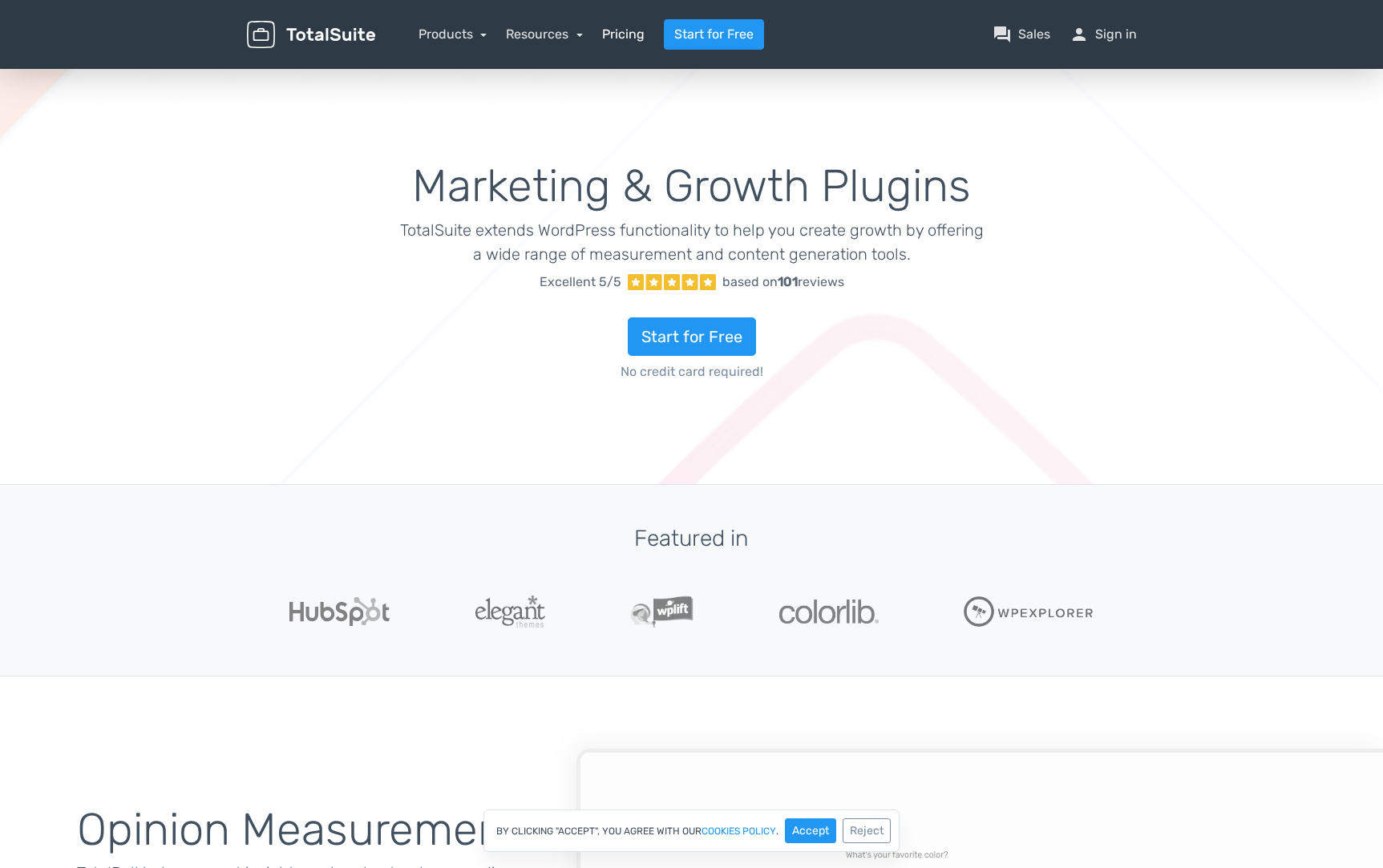
click at [635, 38] on link "Pricing" at bounding box center [623, 35] width 42 height 19
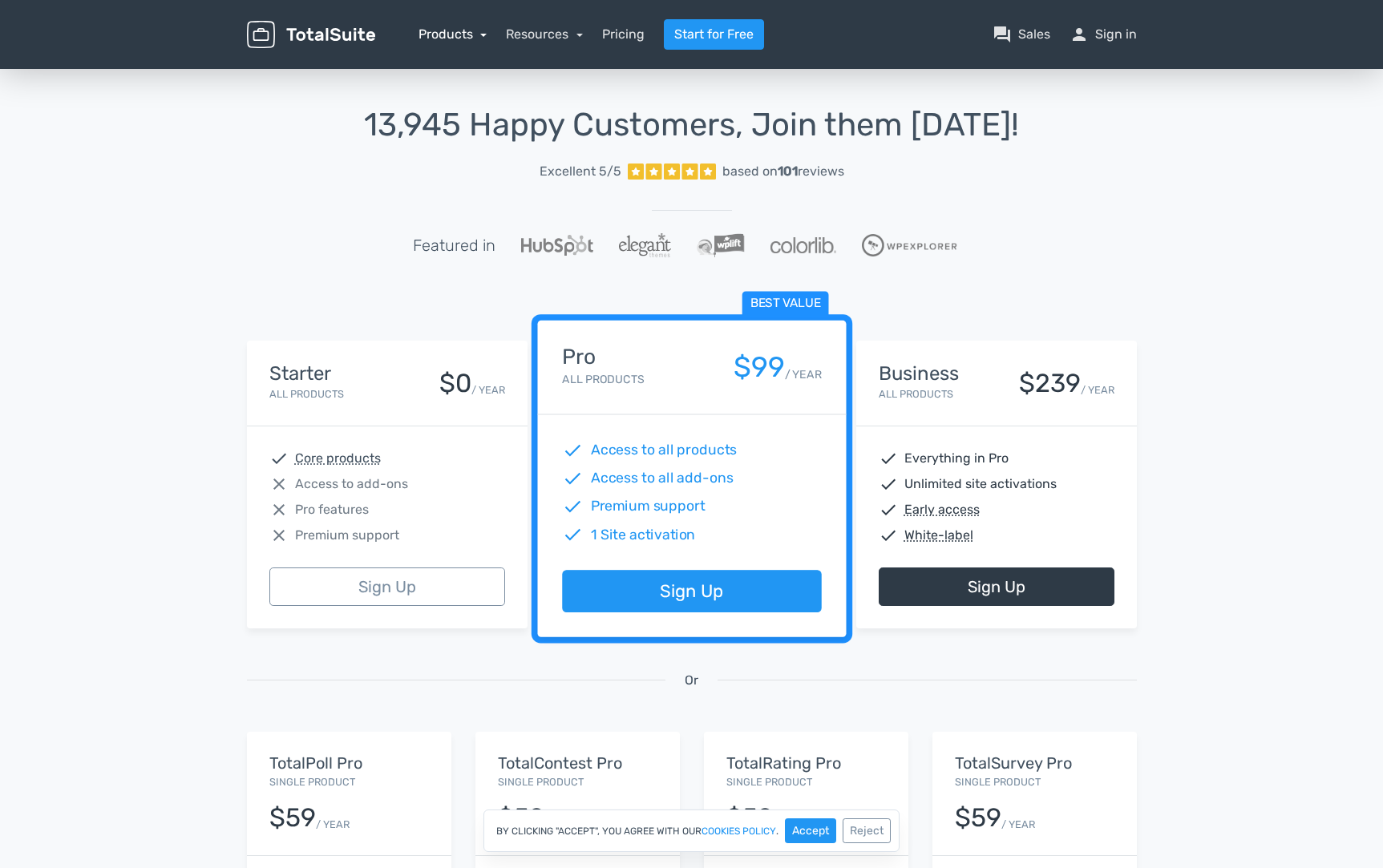
click at [453, 36] on link "Products" at bounding box center [453, 35] width 69 height 16
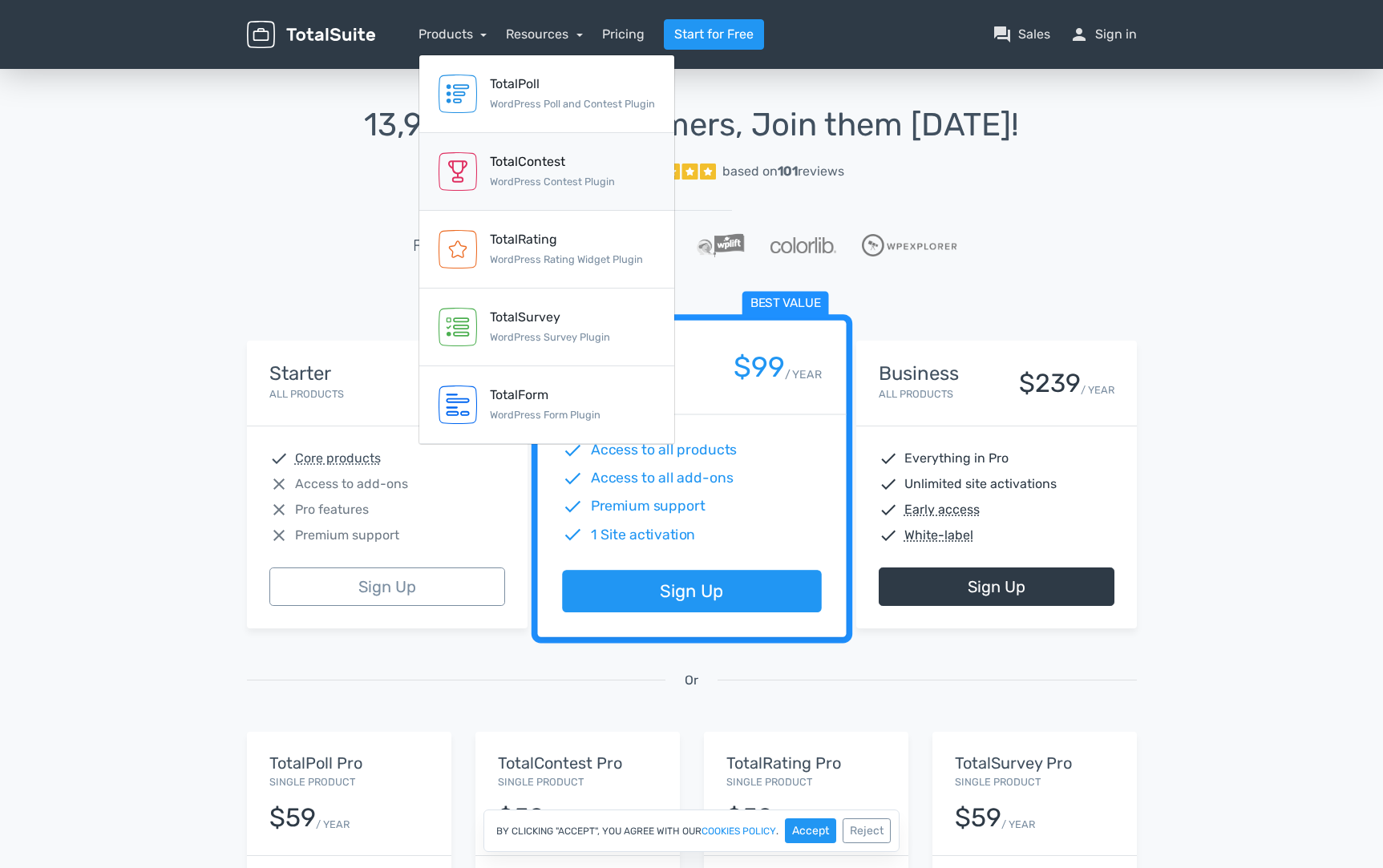
click at [518, 181] on small "WordPress Contest Plugin" at bounding box center [552, 181] width 125 height 12
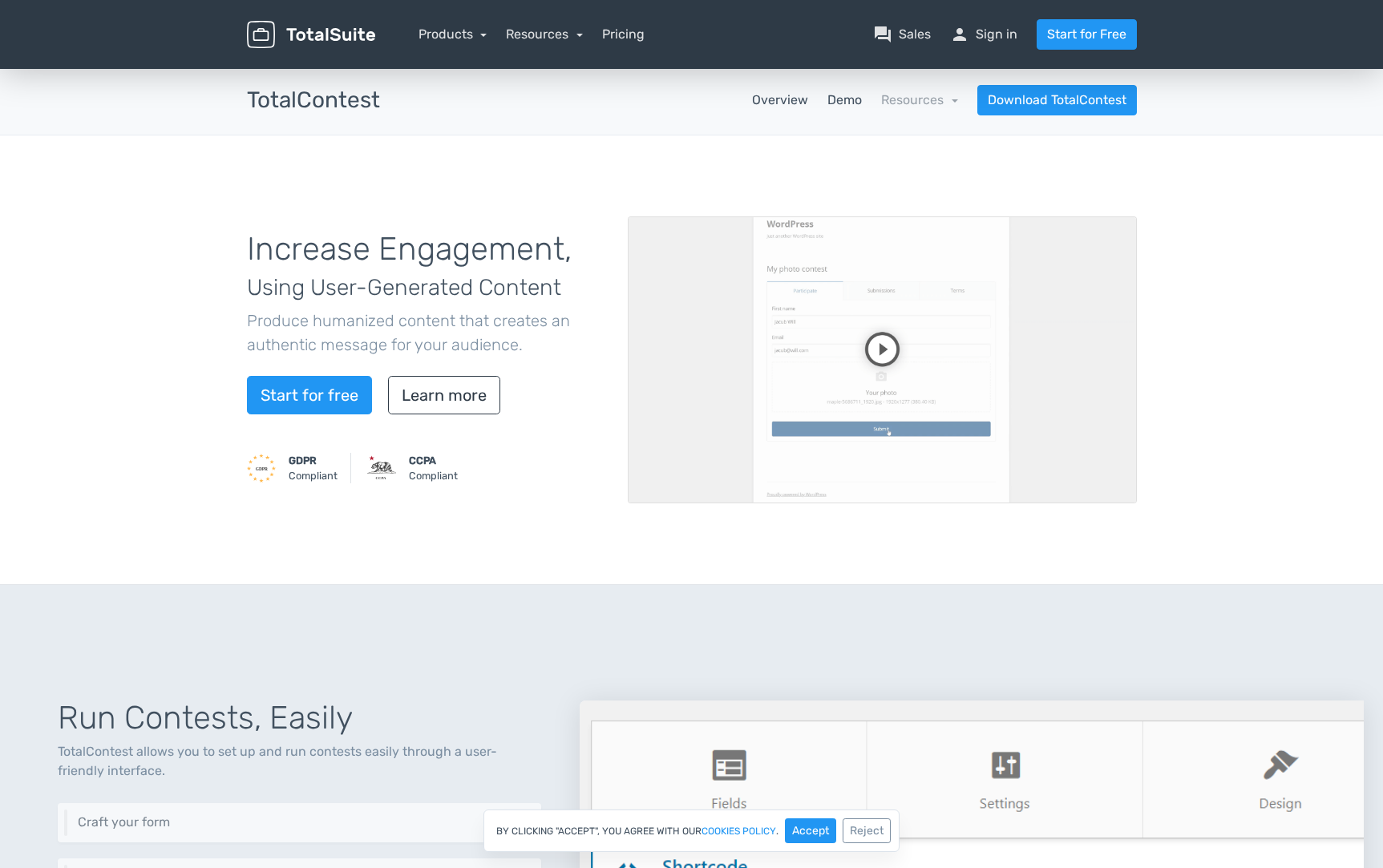
click at [843, 102] on link "Demo" at bounding box center [845, 100] width 35 height 19
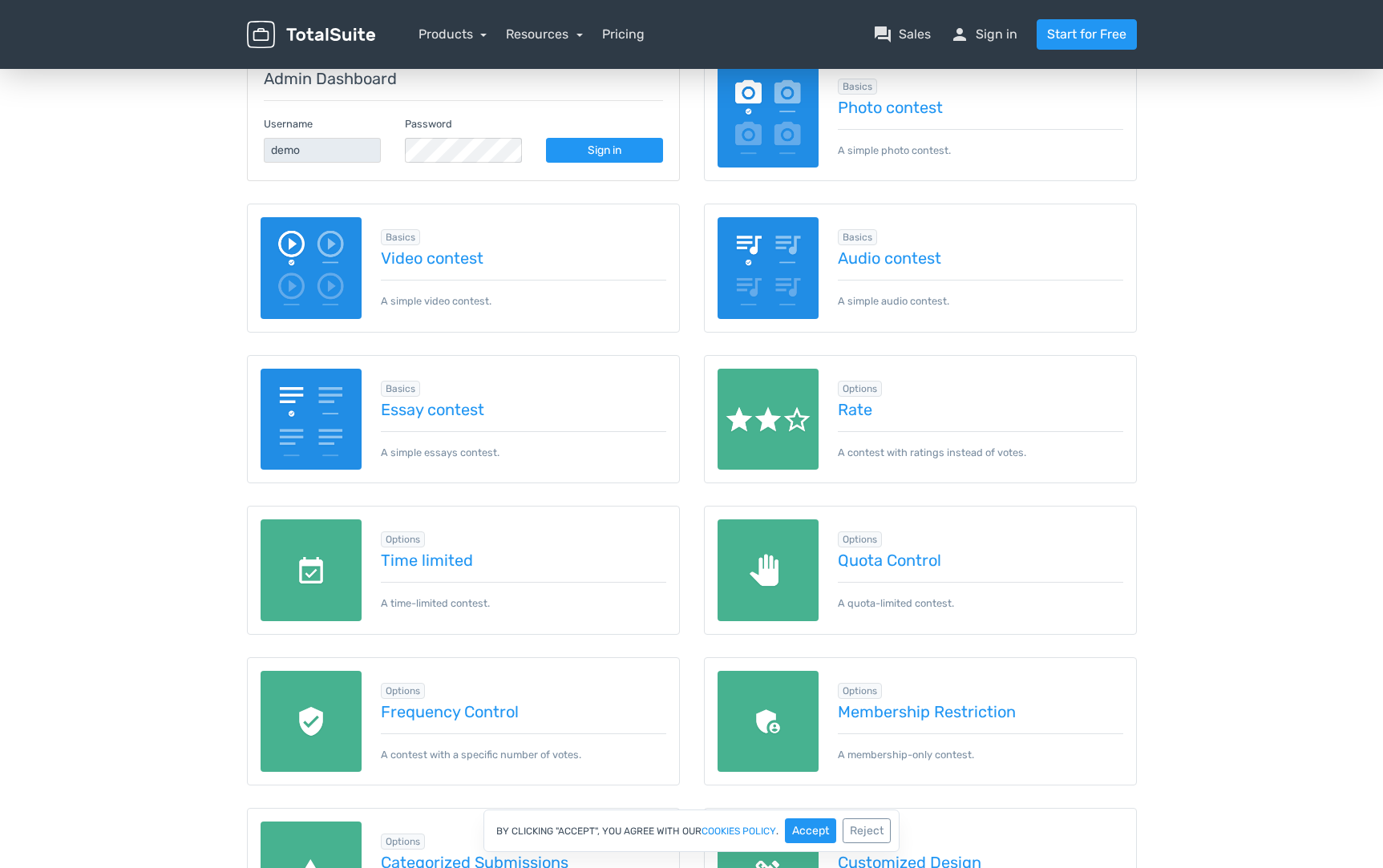
scroll to position [244, 0]
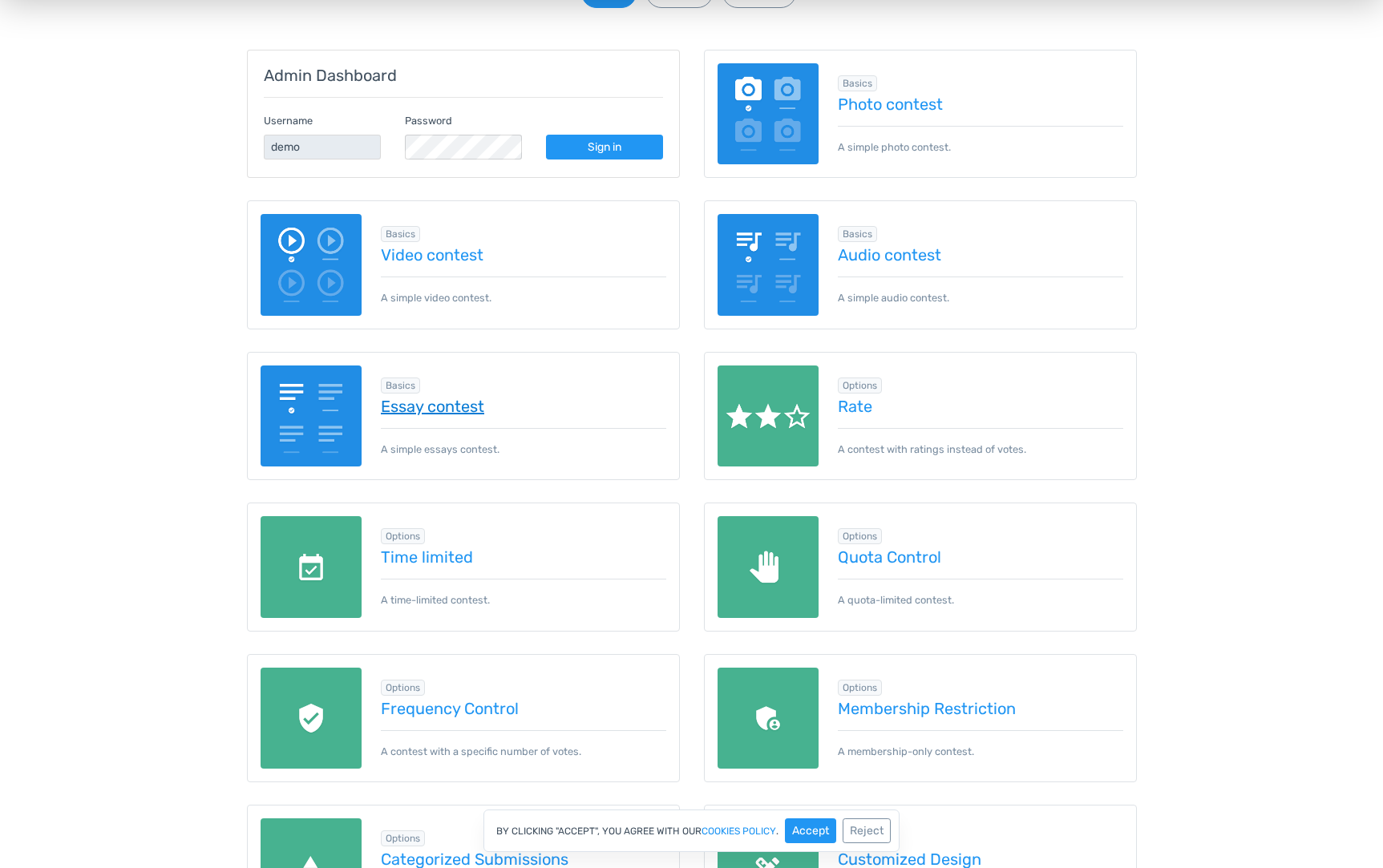
click at [428, 408] on link "Essay contest" at bounding box center [523, 407] width 285 height 17
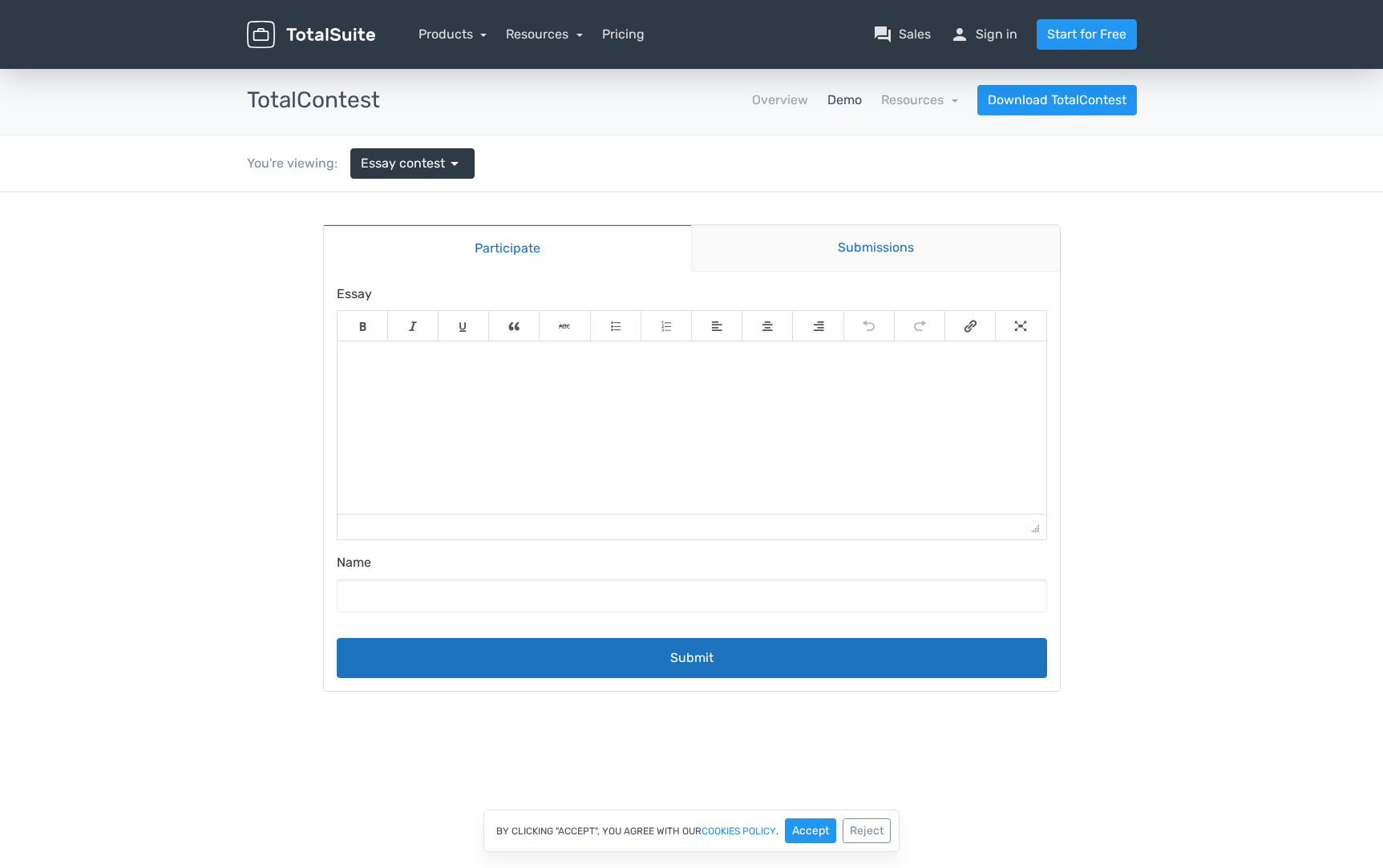
click at [845, 243] on link "Submissions" at bounding box center [875, 249] width 369 height 47
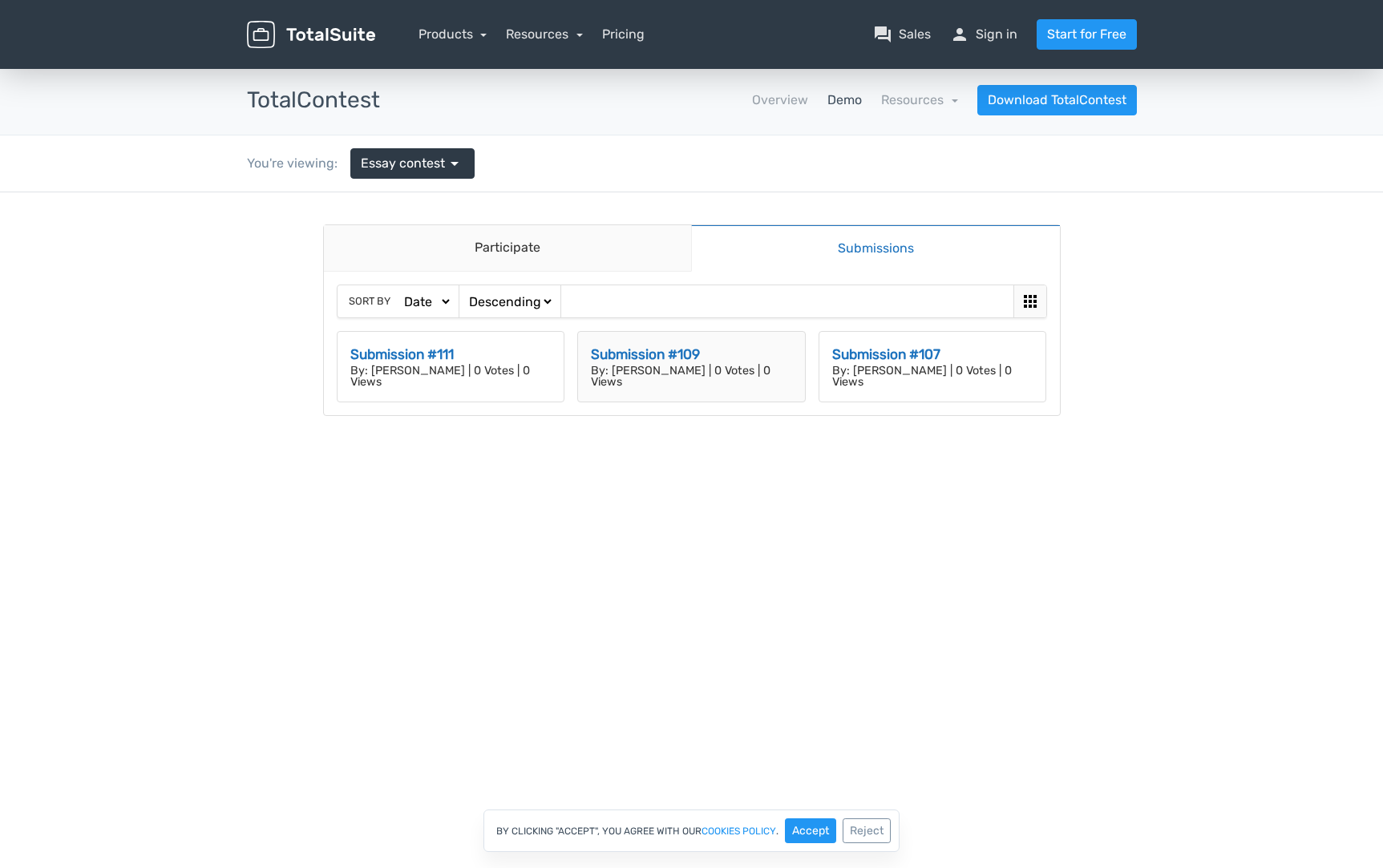
click at [691, 356] on h3 "Submission #109" at bounding box center [691, 356] width 201 height 21
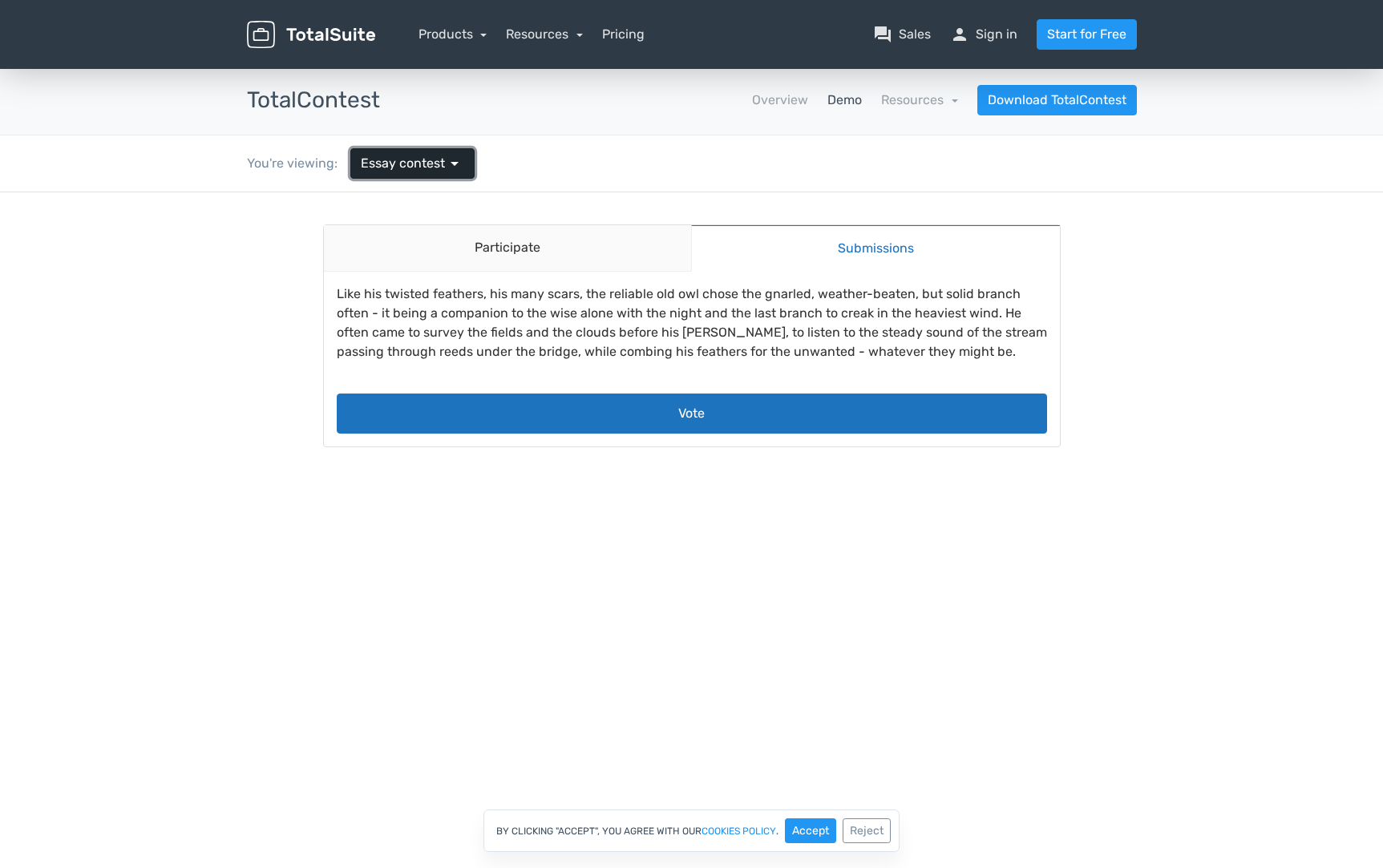
click at [385, 160] on span "Essay contest" at bounding box center [402, 164] width 84 height 19
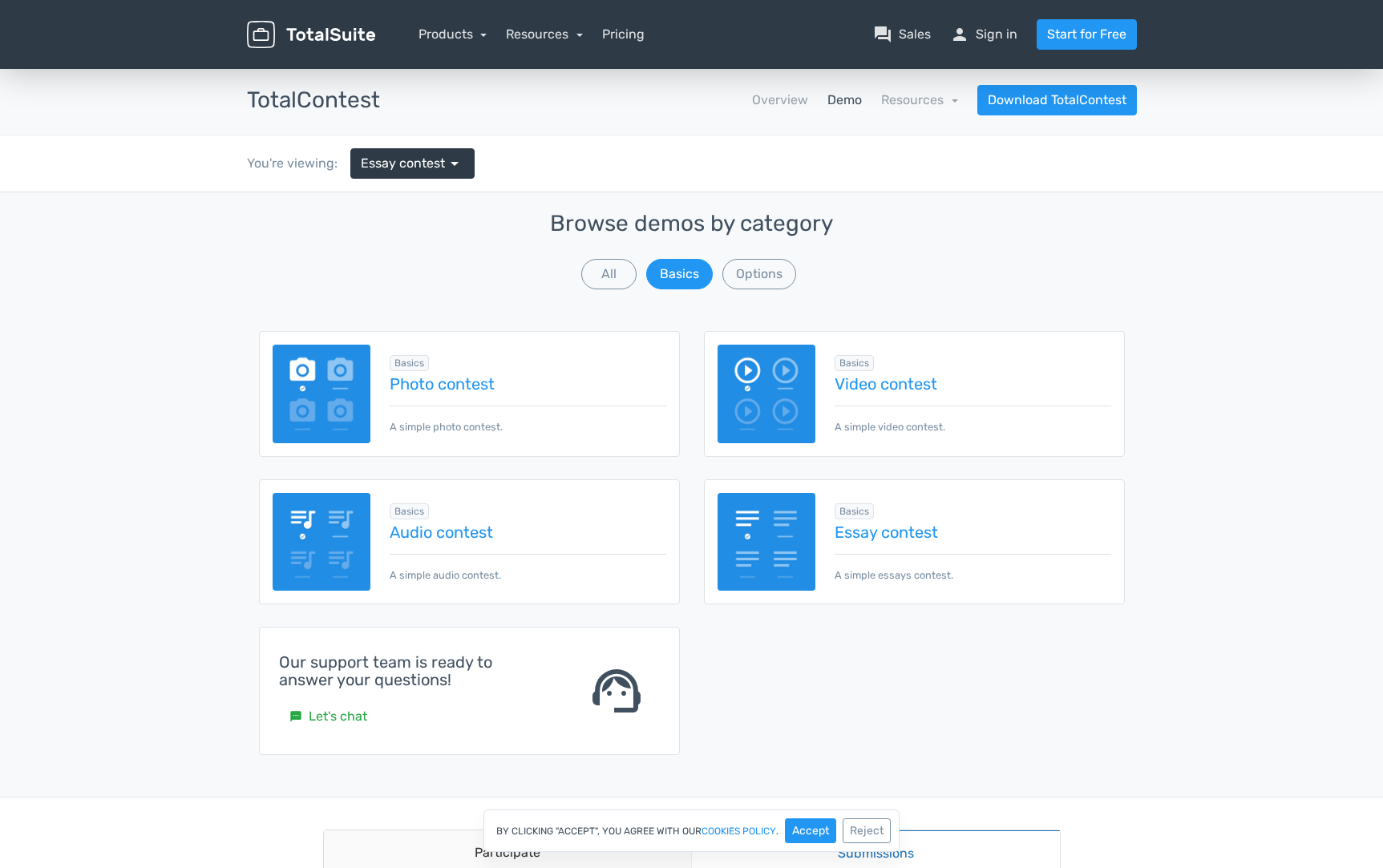
click at [810, 401] on img at bounding box center [767, 395] width 99 height 99
click at [865, 388] on link "Video contest" at bounding box center [972, 384] width 276 height 17
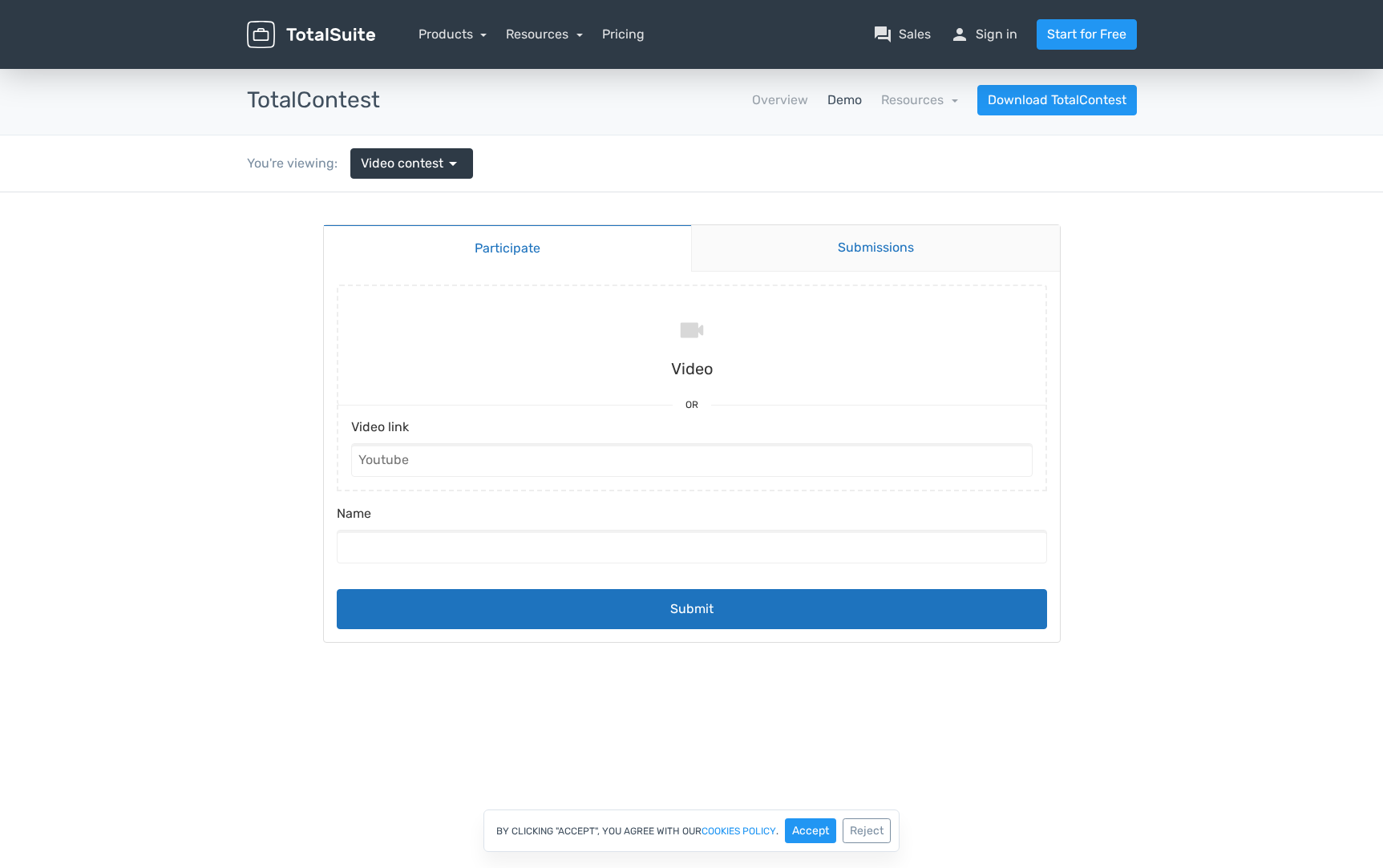
click at [849, 245] on link "Submissions" at bounding box center [875, 249] width 369 height 47
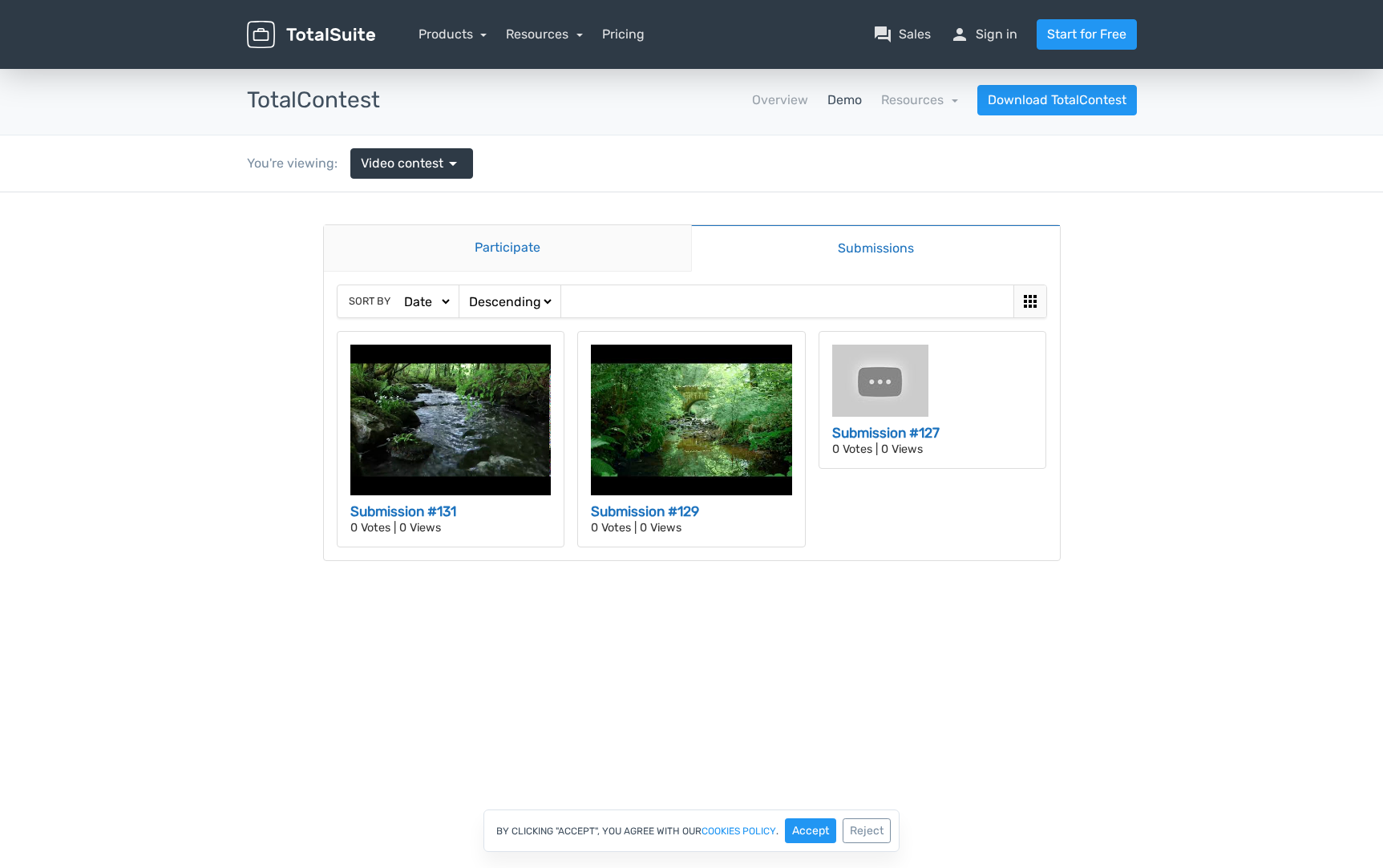
click at [532, 230] on link "Participate" at bounding box center [508, 249] width 368 height 47
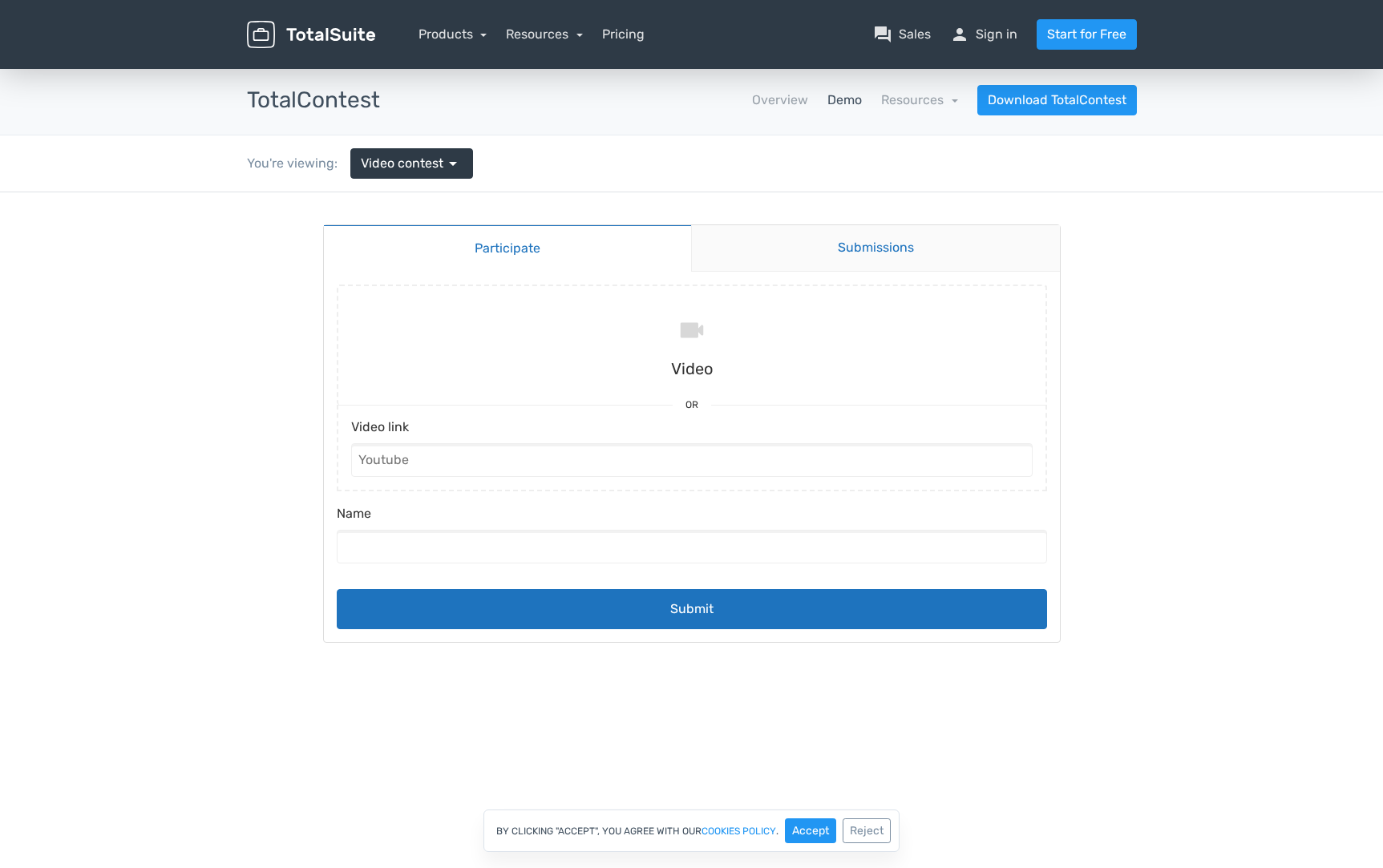
click at [842, 254] on link "Submissions" at bounding box center [875, 249] width 369 height 47
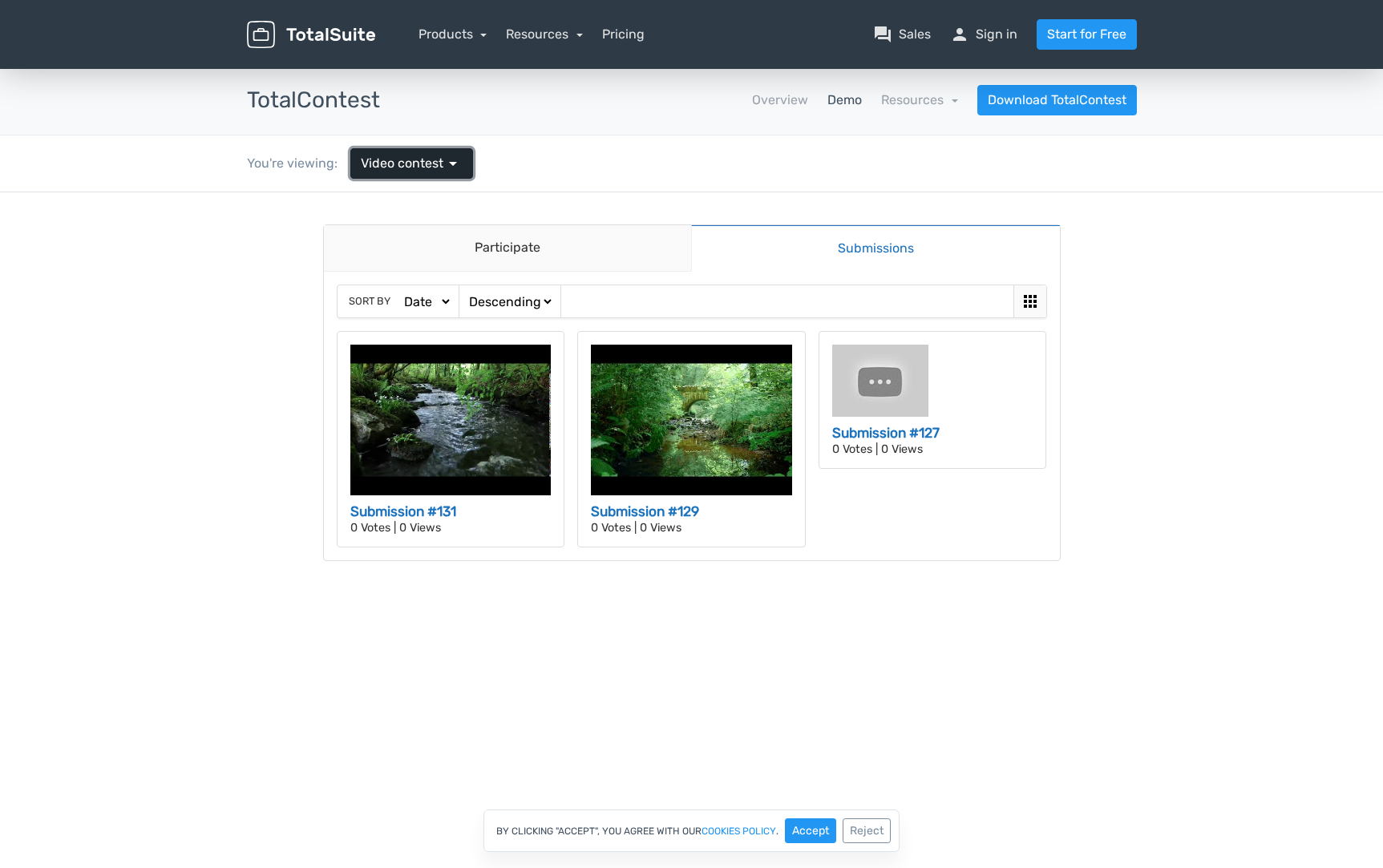
click at [452, 165] on span "arrow_drop_down" at bounding box center [453, 164] width 19 height 19
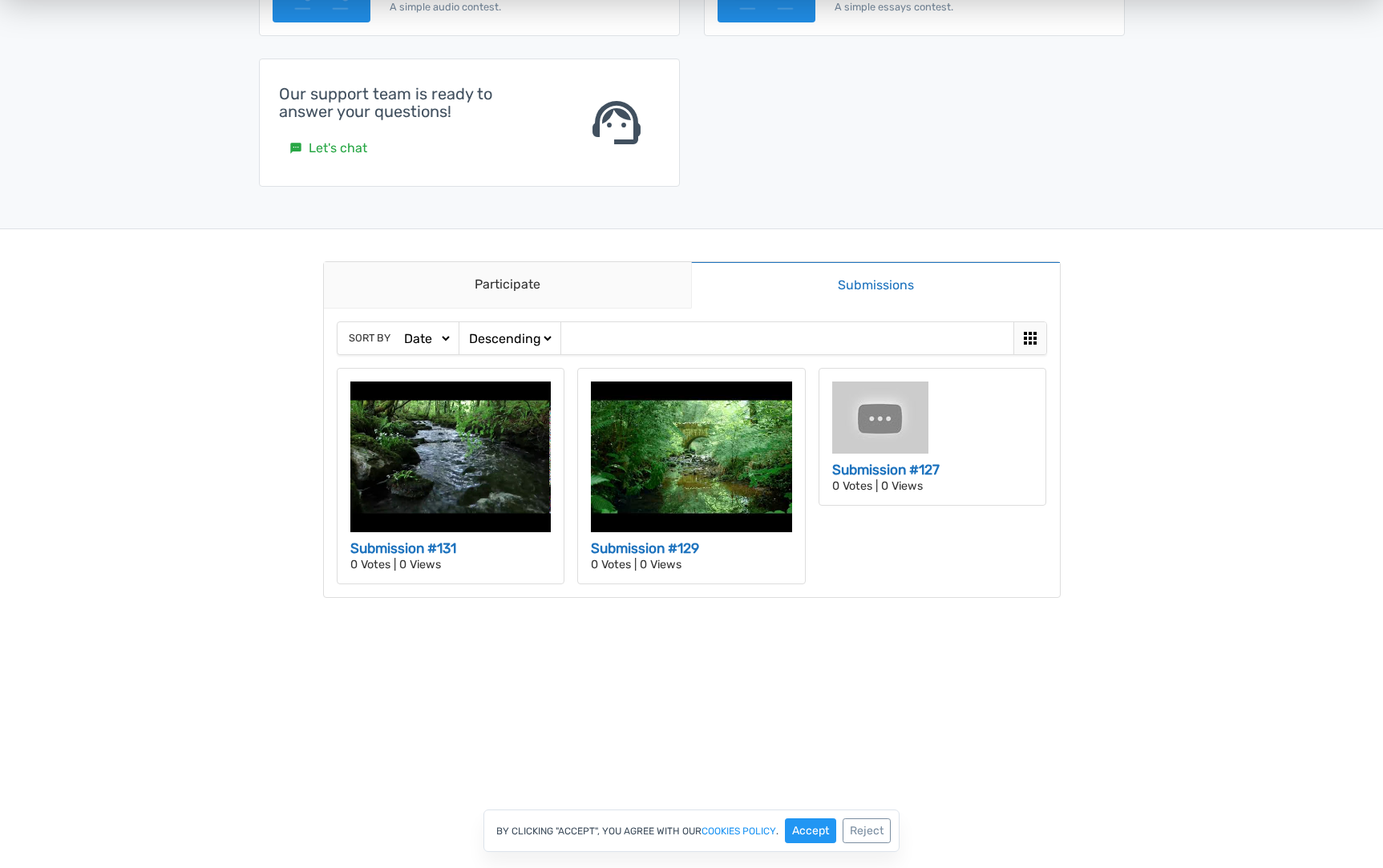
scroll to position [632, 0]
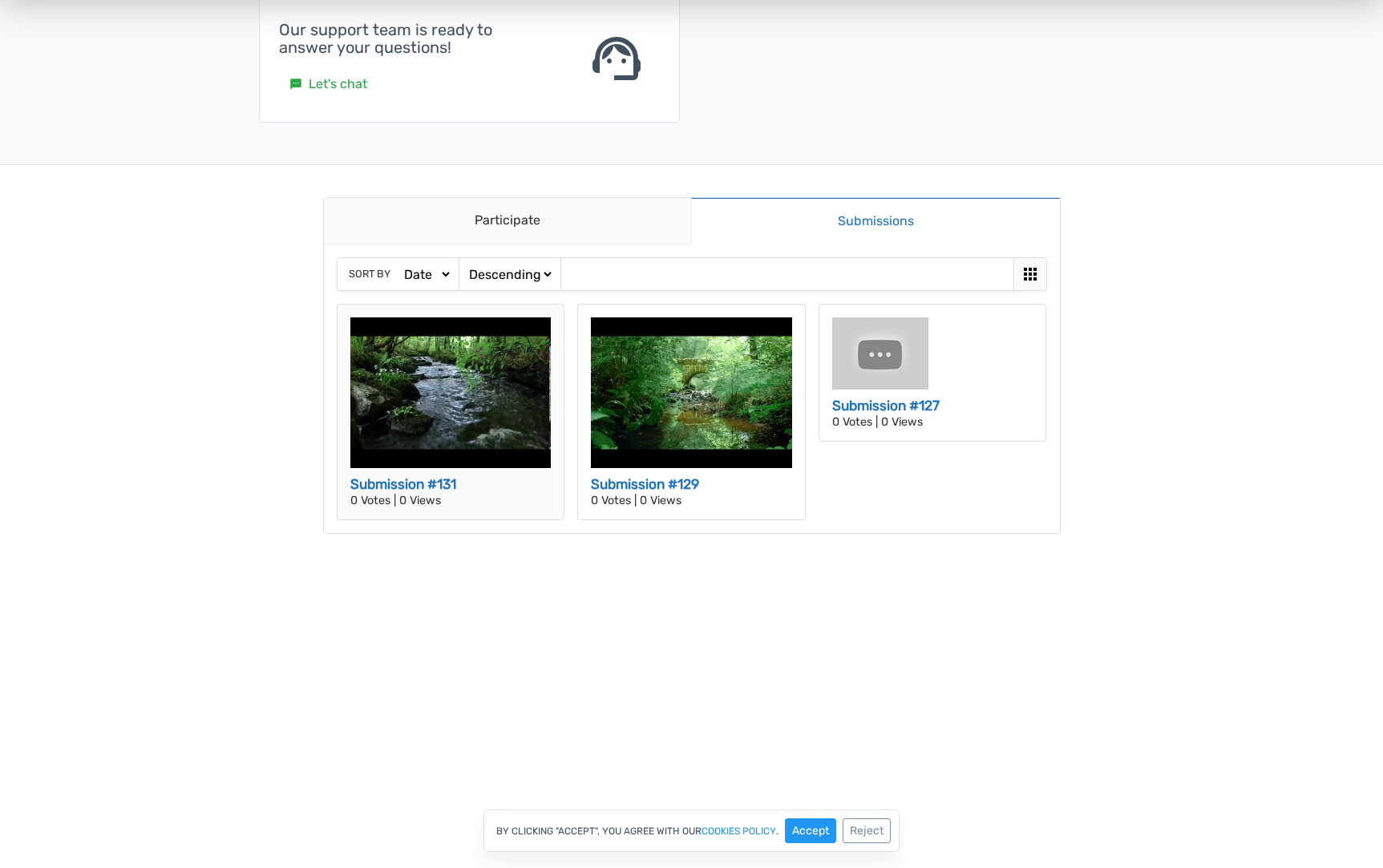
click at [420, 478] on h3 "Submission #131" at bounding box center [451, 485] width 201 height 21
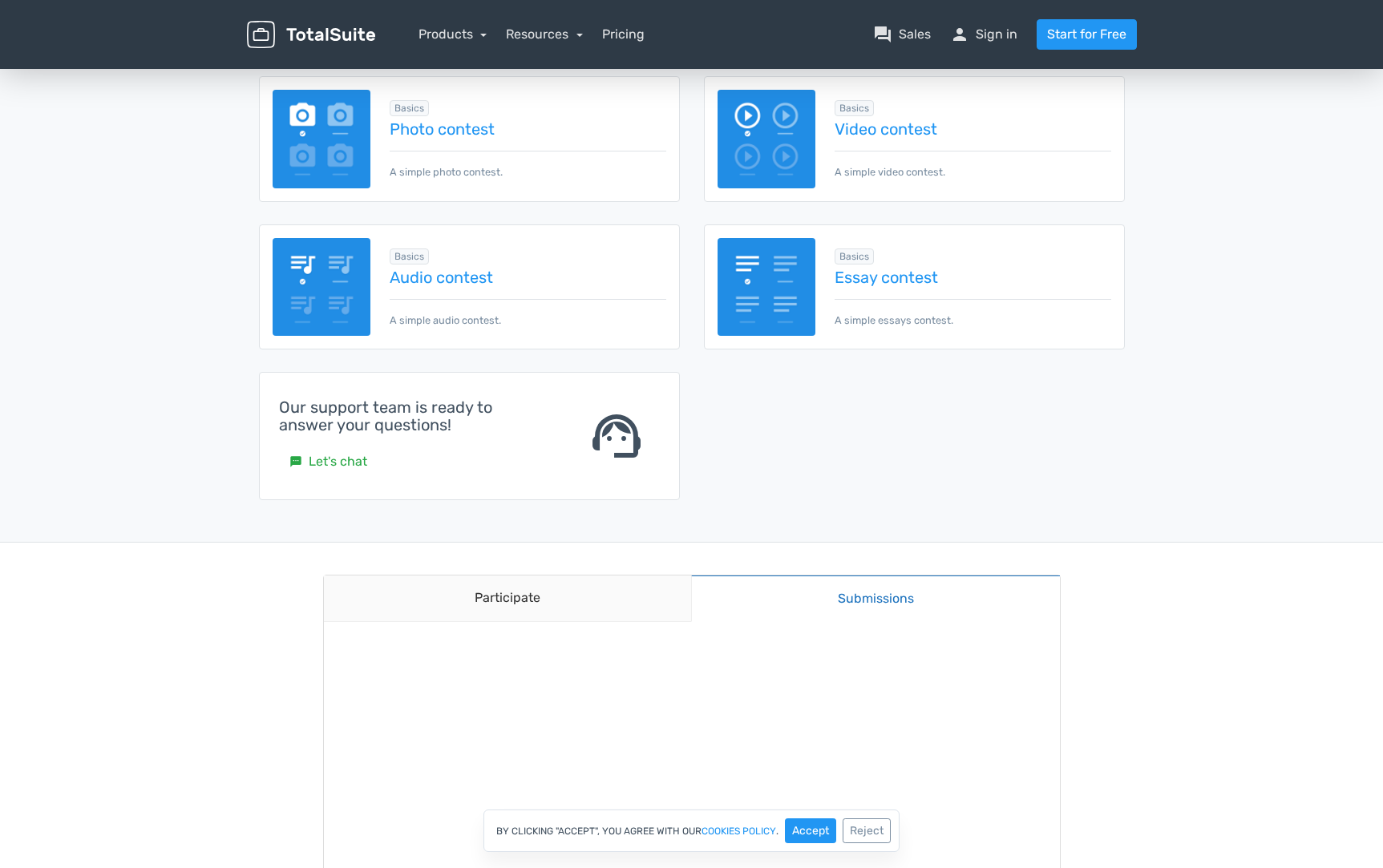
scroll to position [0, 0]
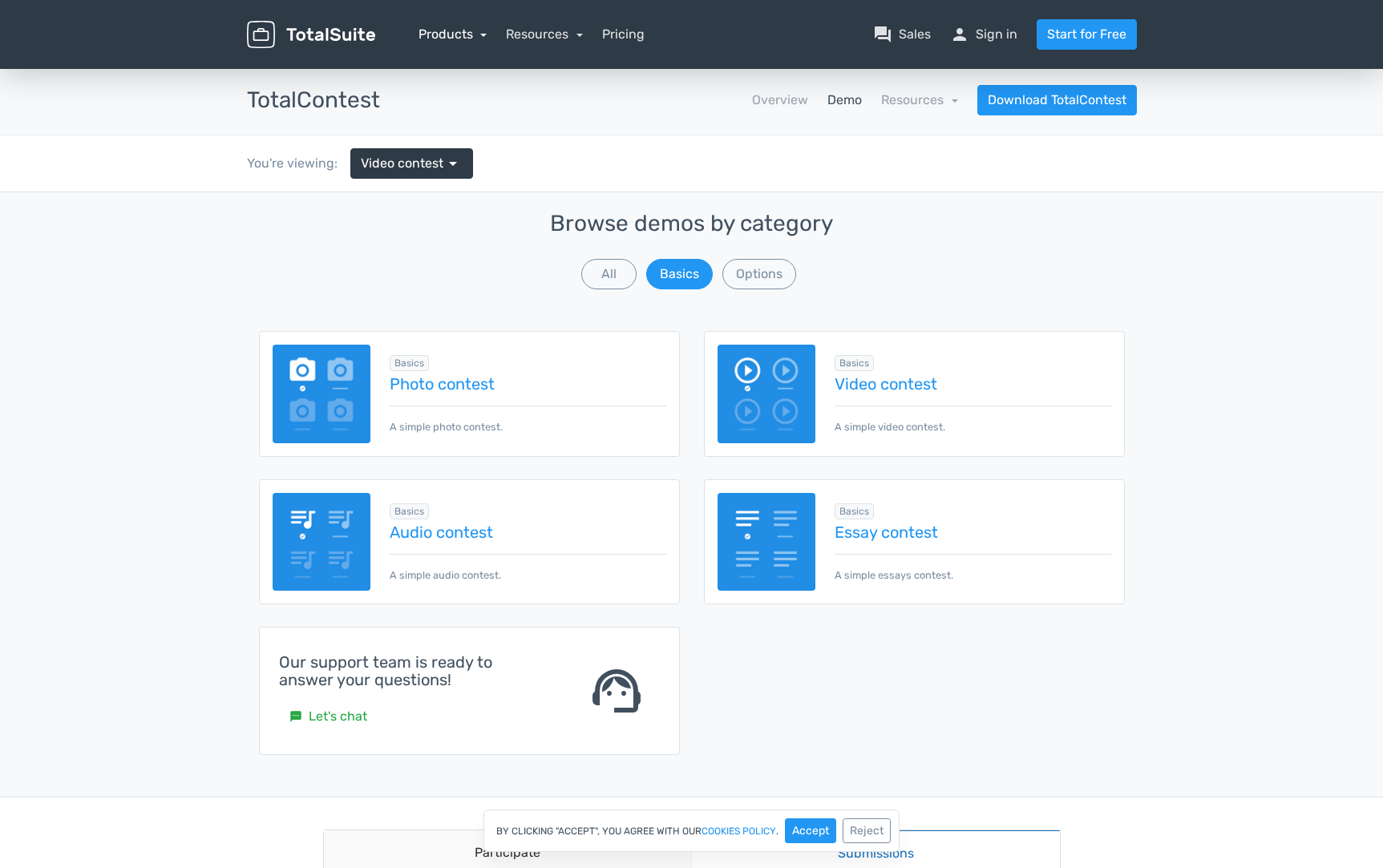
click at [455, 28] on link "Products" at bounding box center [453, 35] width 69 height 16
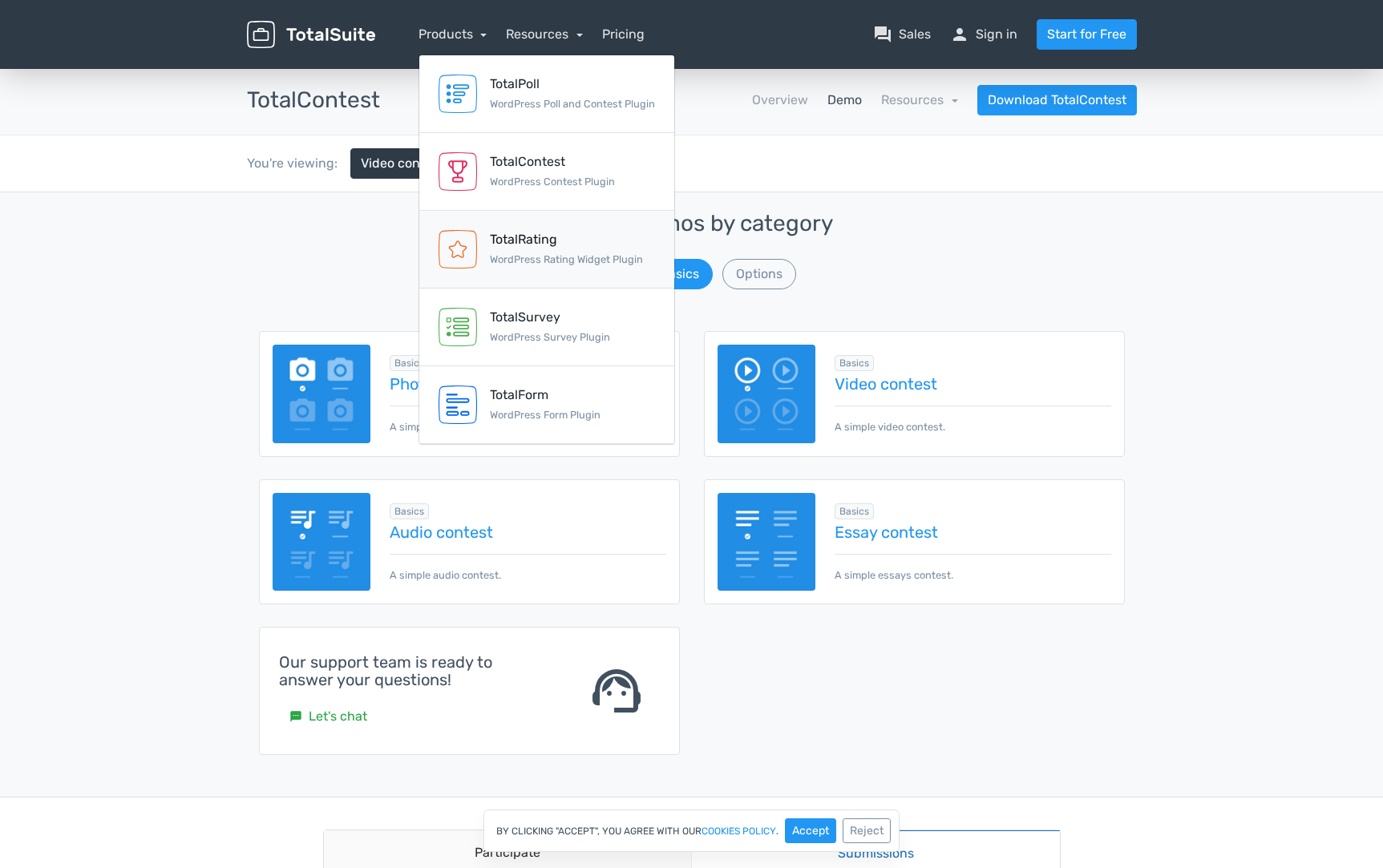
click at [539, 238] on div "TotalRating" at bounding box center [566, 239] width 153 height 19
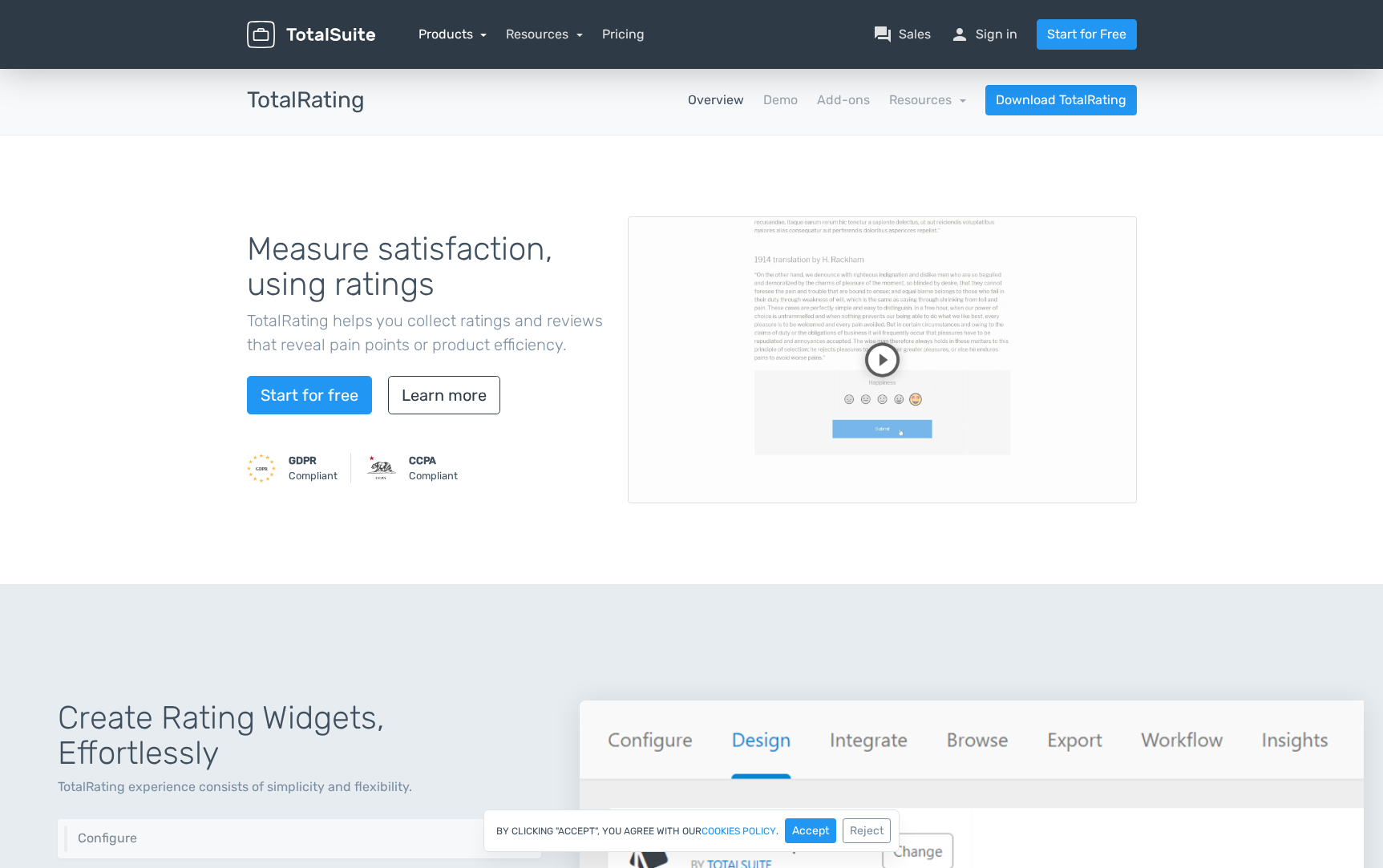
click at [443, 39] on link "Products" at bounding box center [453, 35] width 69 height 16
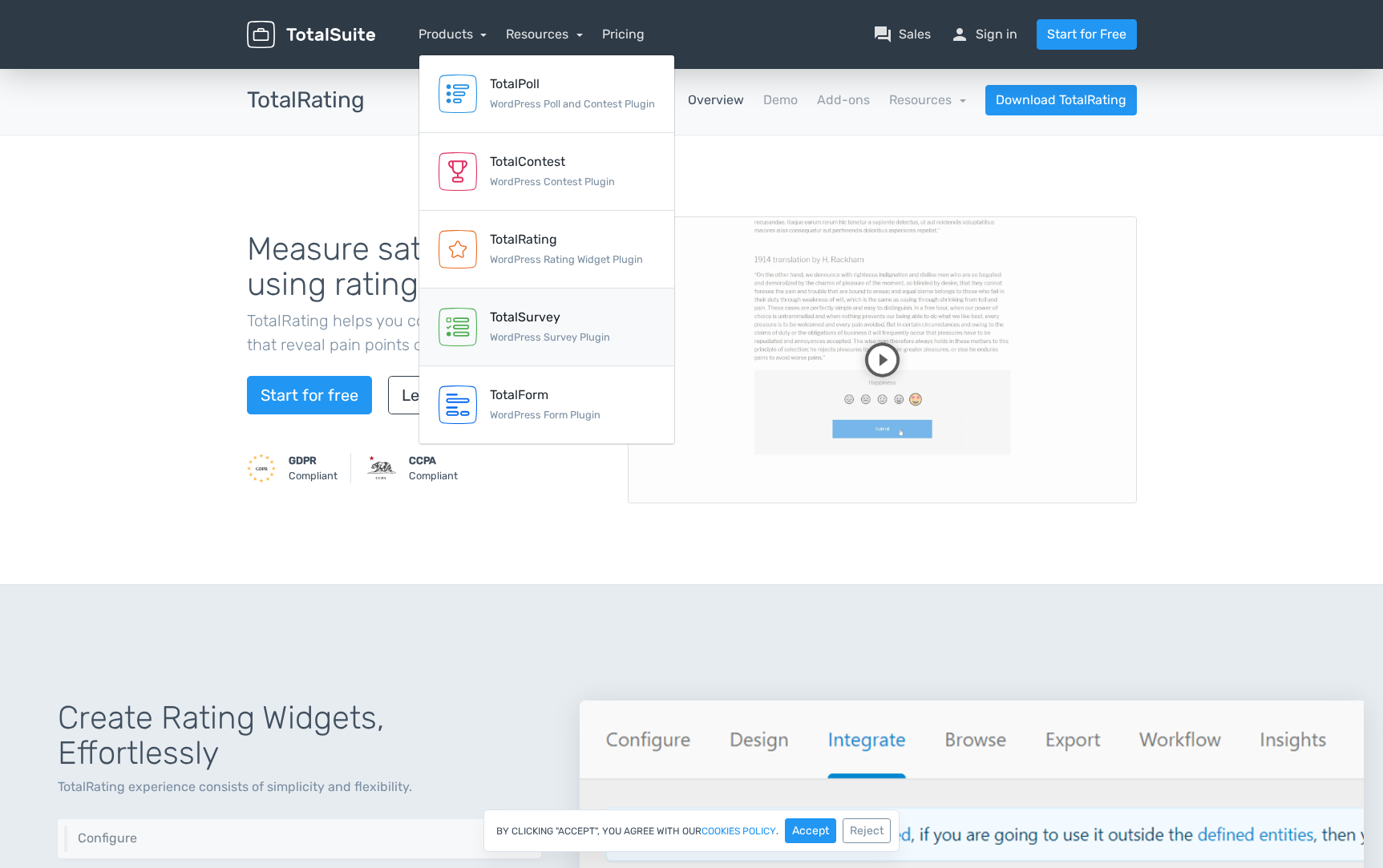
click at [525, 314] on div "TotalSurvey" at bounding box center [550, 317] width 121 height 19
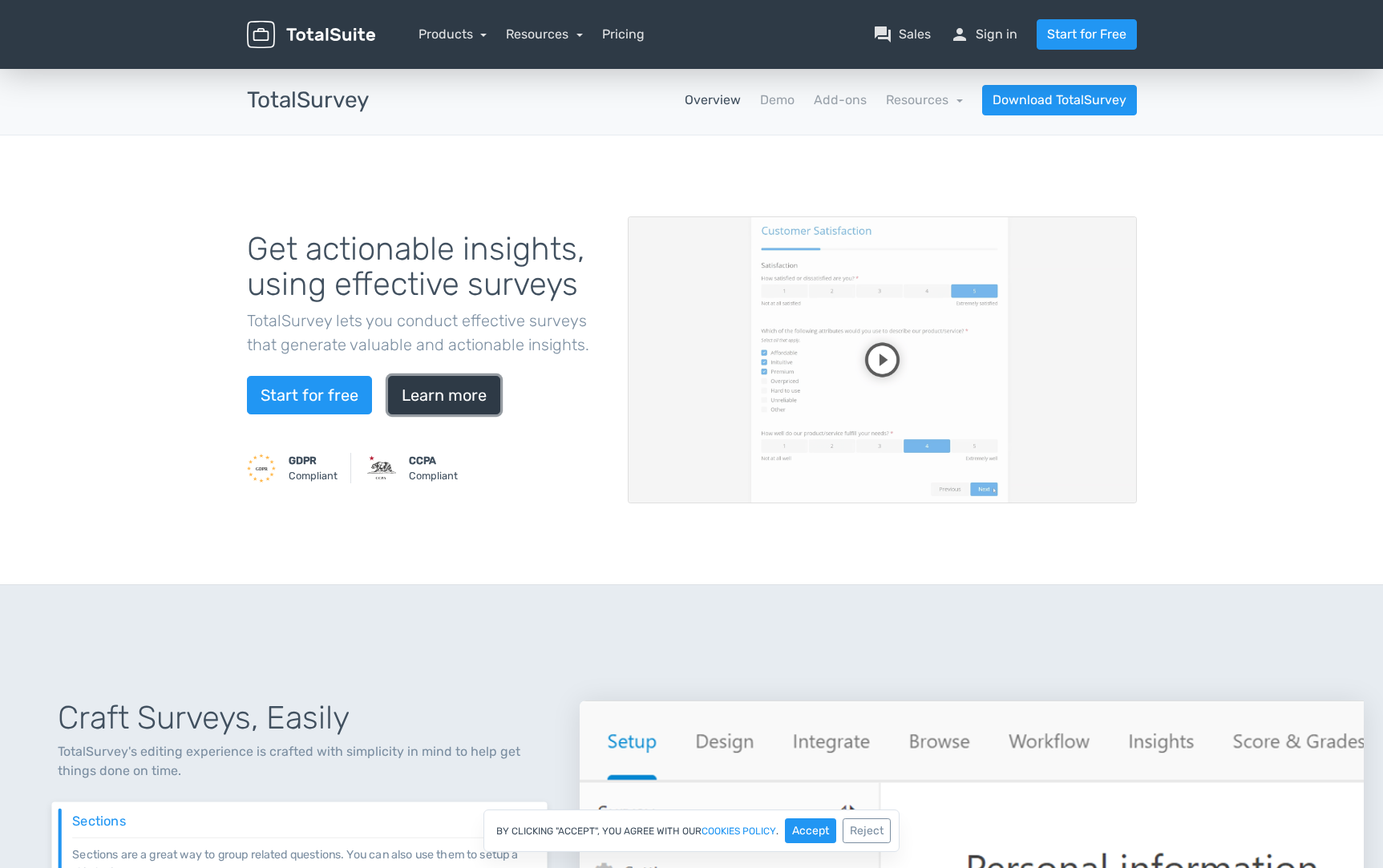
click at [460, 395] on link "Learn more" at bounding box center [443, 395] width 112 height 38
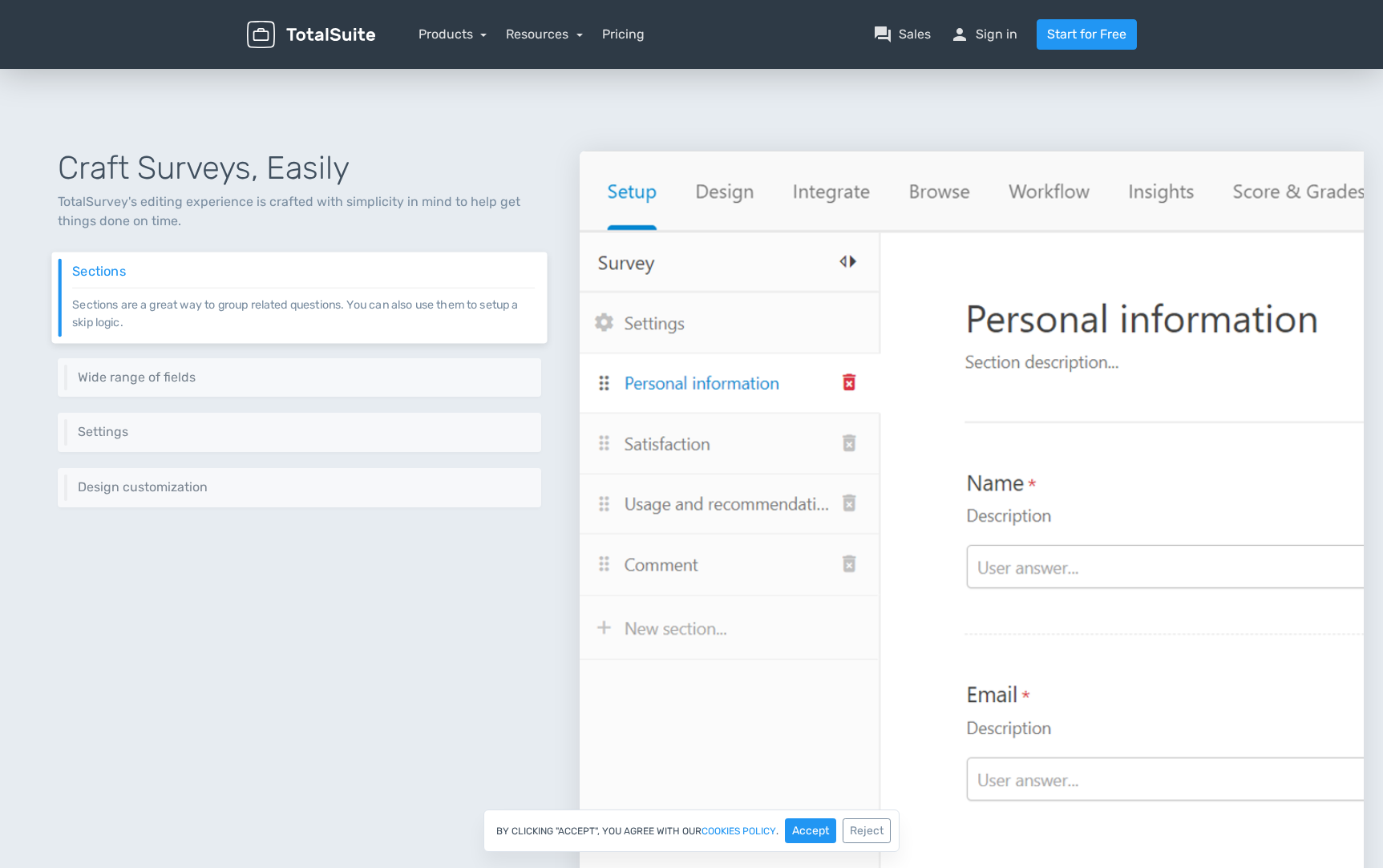
scroll to position [577, 0]
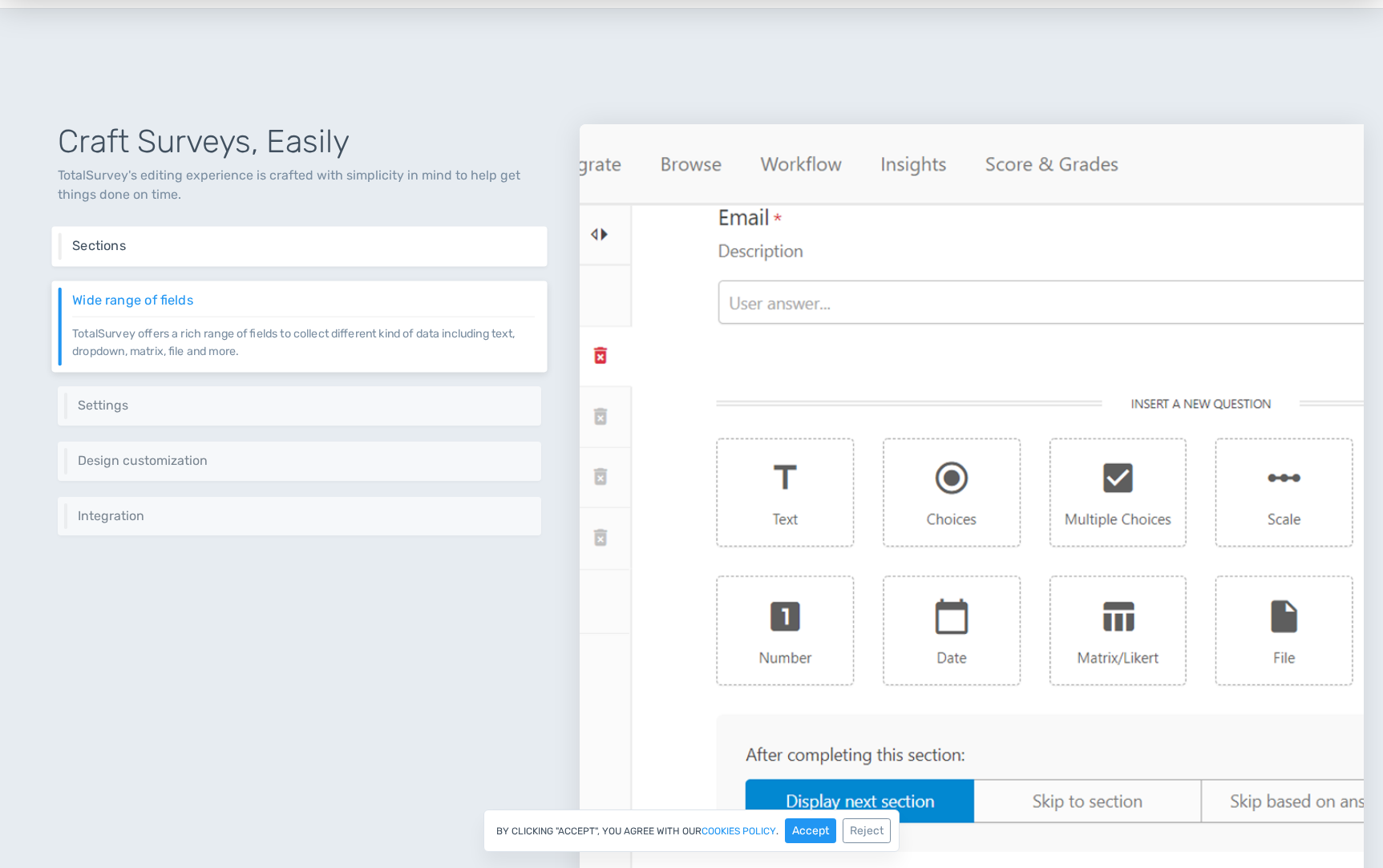
click at [316, 244] on h6 "Sections" at bounding box center [303, 246] width 462 height 15
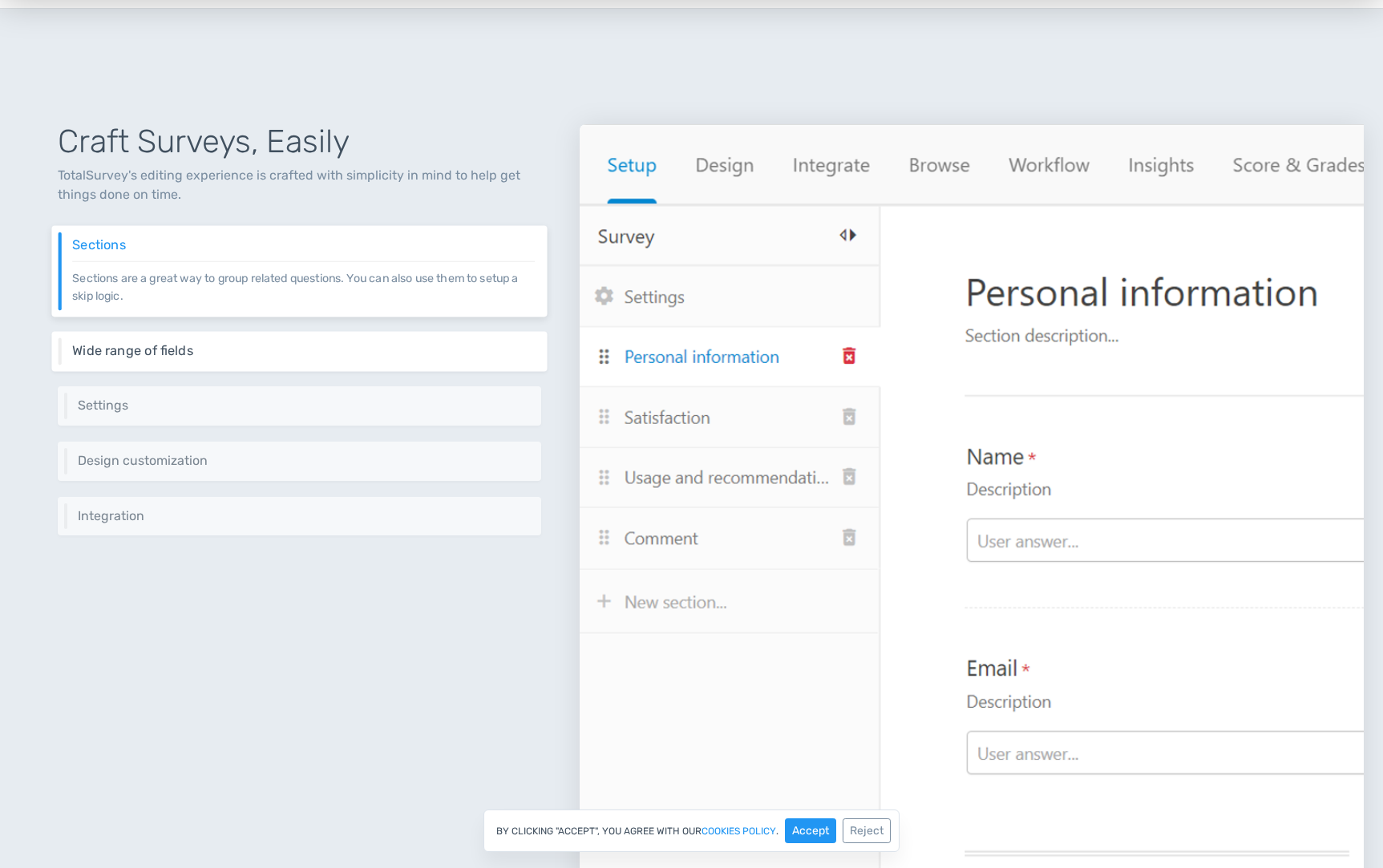
click at [245, 344] on h6 "Wide range of fields" at bounding box center [303, 351] width 462 height 15
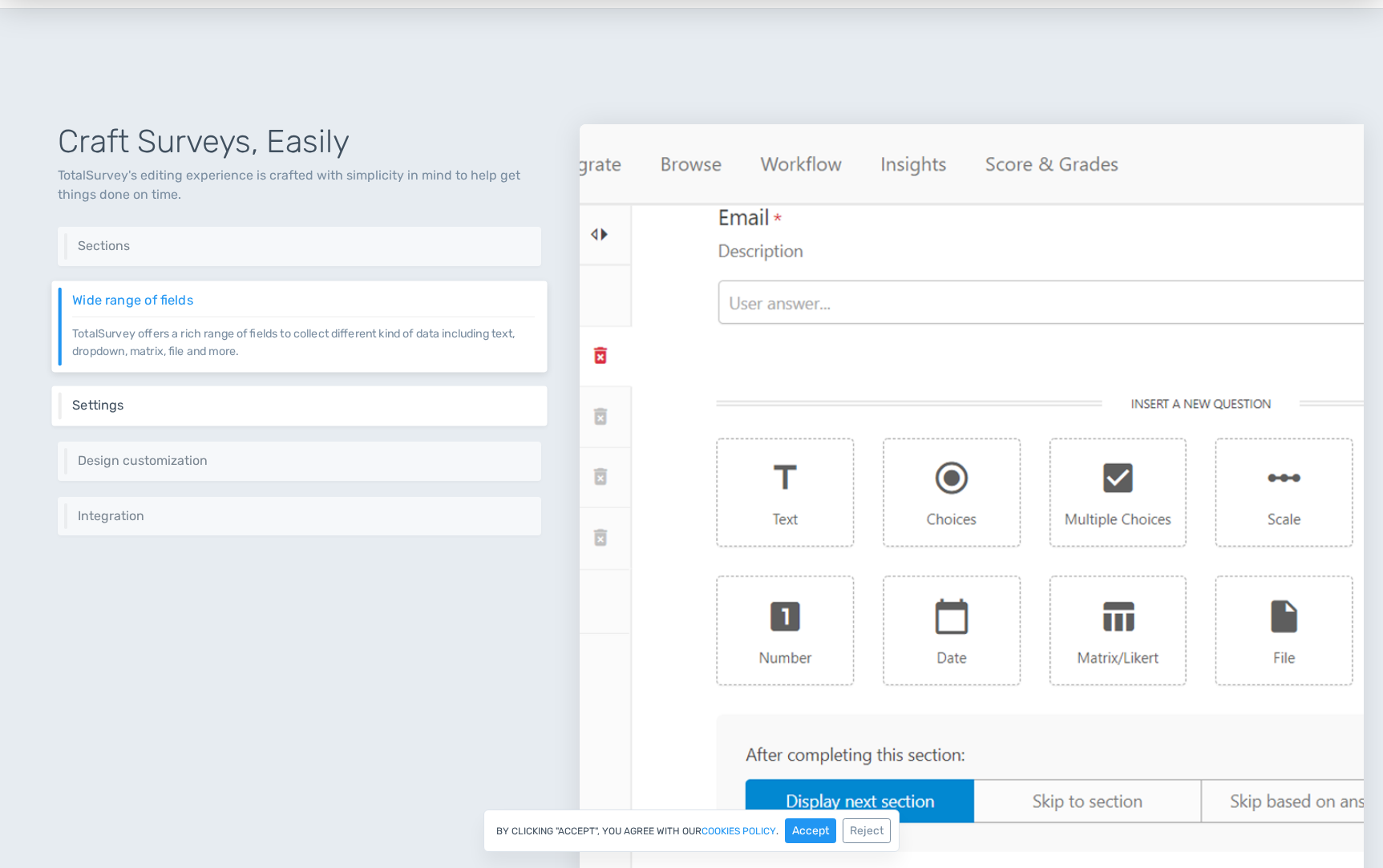
click at [184, 396] on div "Settings Control different aspects of your survey via a set of settings like we…" at bounding box center [298, 407] width 495 height 40
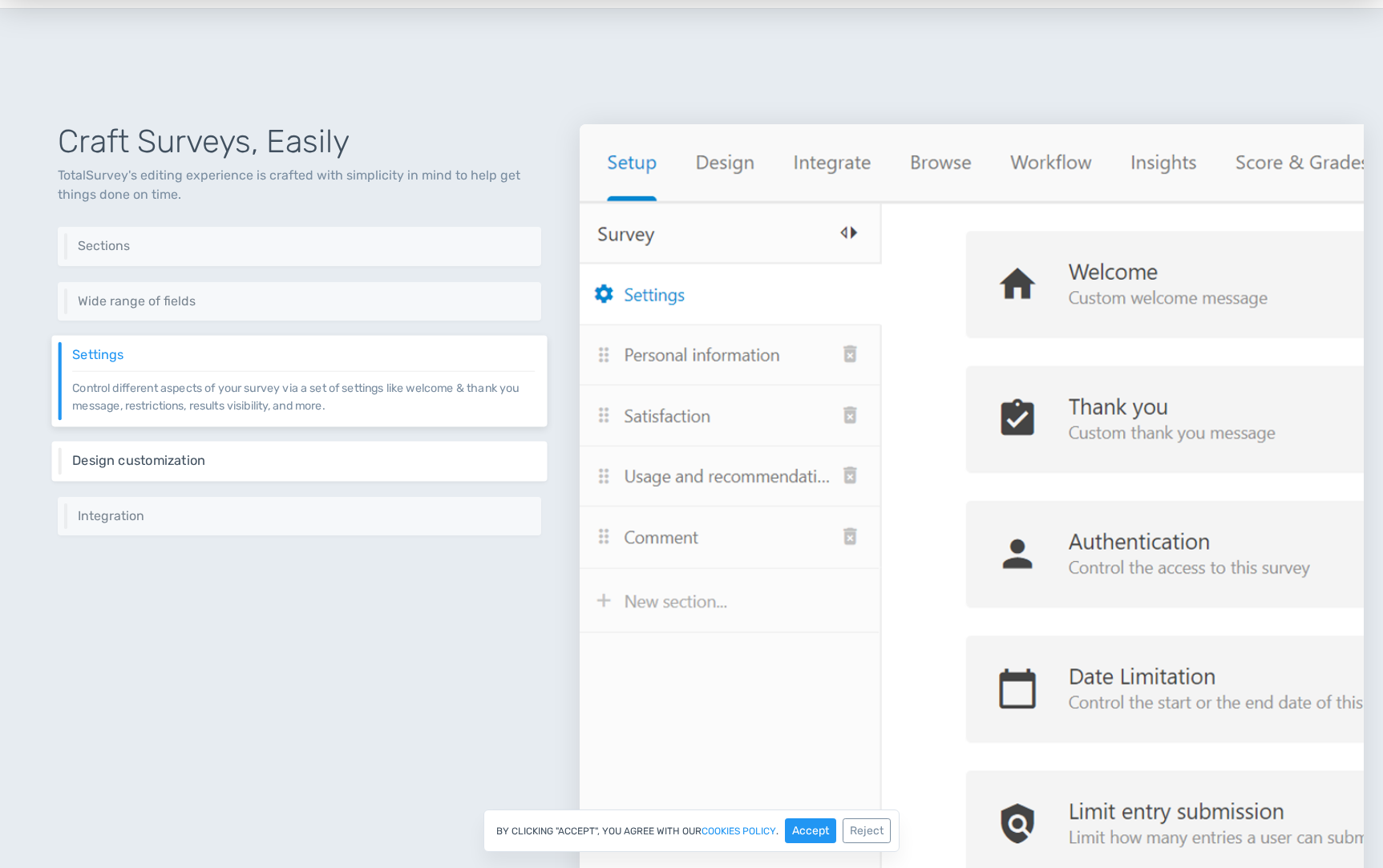
click at [245, 462] on h6 "Design customization" at bounding box center [303, 460] width 462 height 15
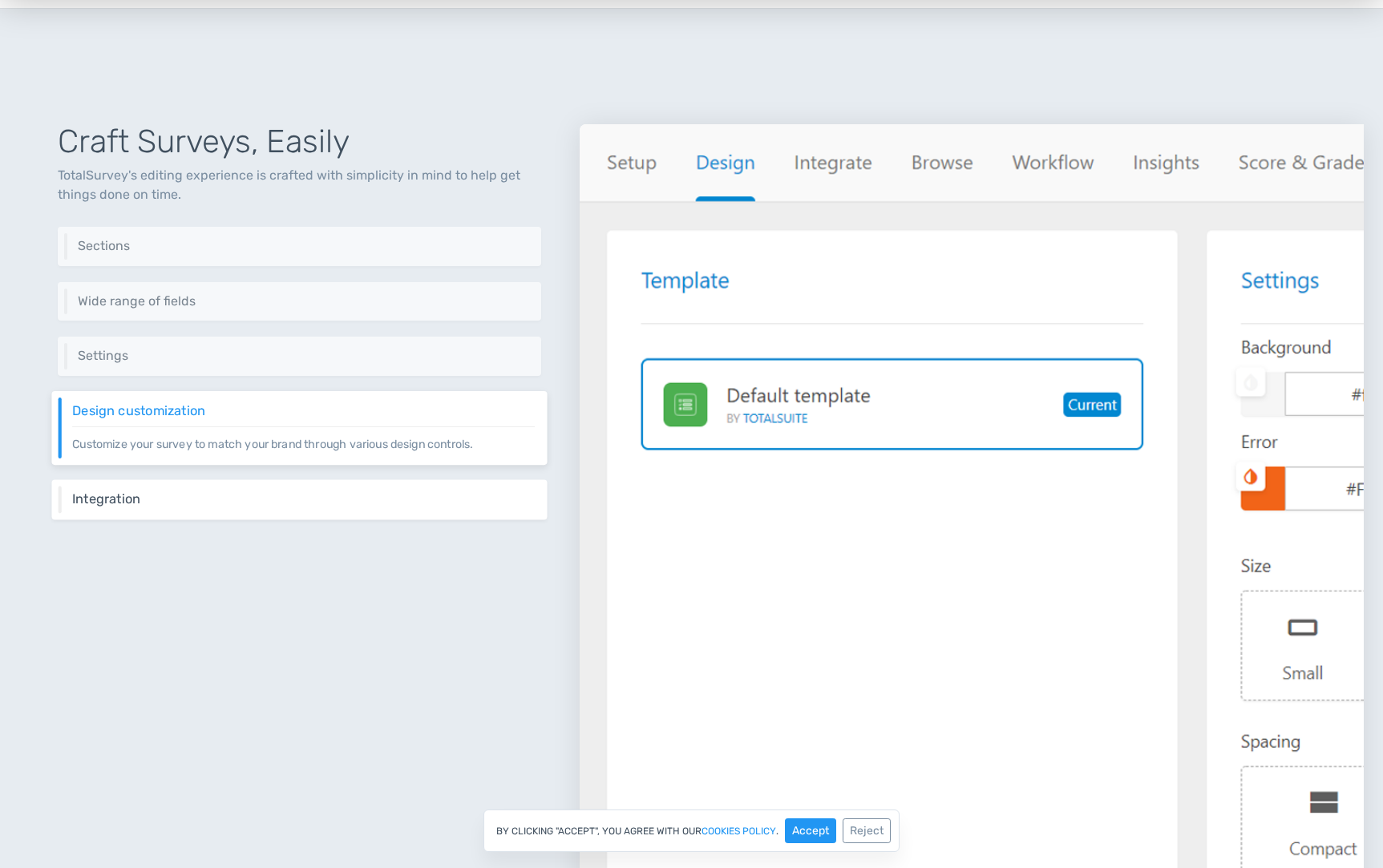
click at [225, 506] on div "Integration Integrate your survey virtually everywhere on your website using sh…" at bounding box center [298, 499] width 495 height 40
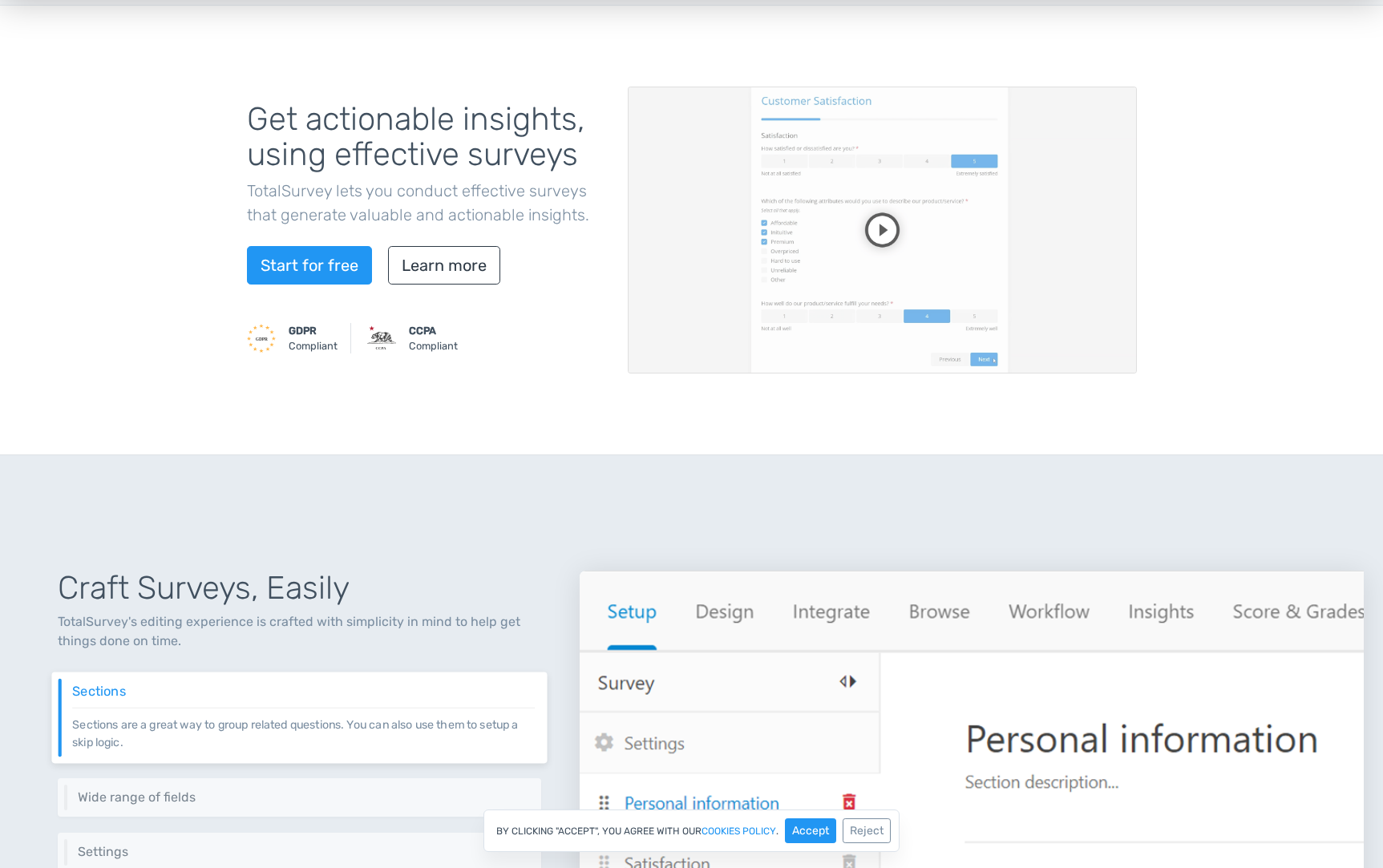
scroll to position [0, 0]
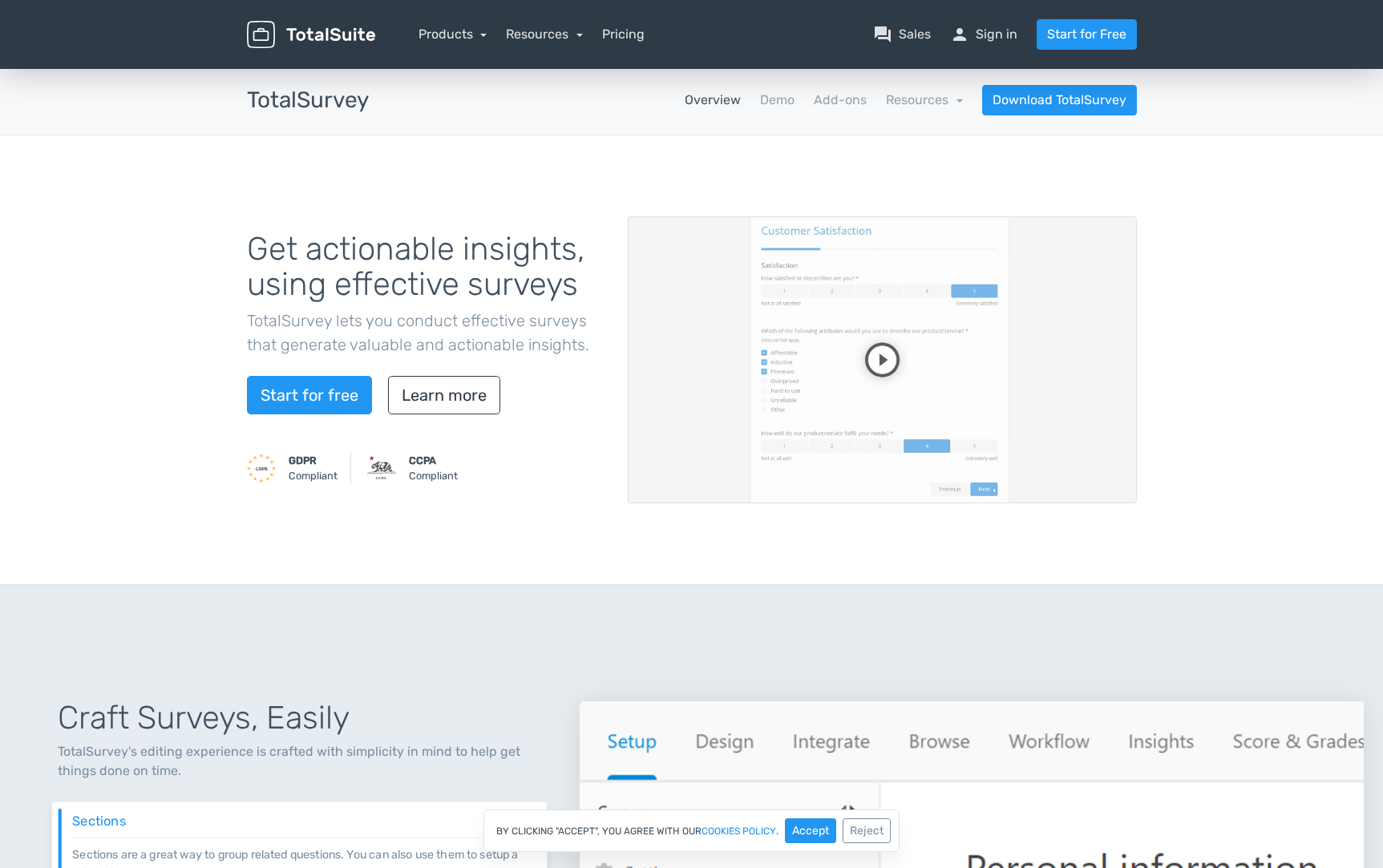
click at [796, 101] on nav "Overview Demo Add-ons Resources school Documentation article Changelog Download…" at bounding box center [765, 100] width 768 height 30
click at [780, 102] on link "Demo" at bounding box center [777, 100] width 35 height 19
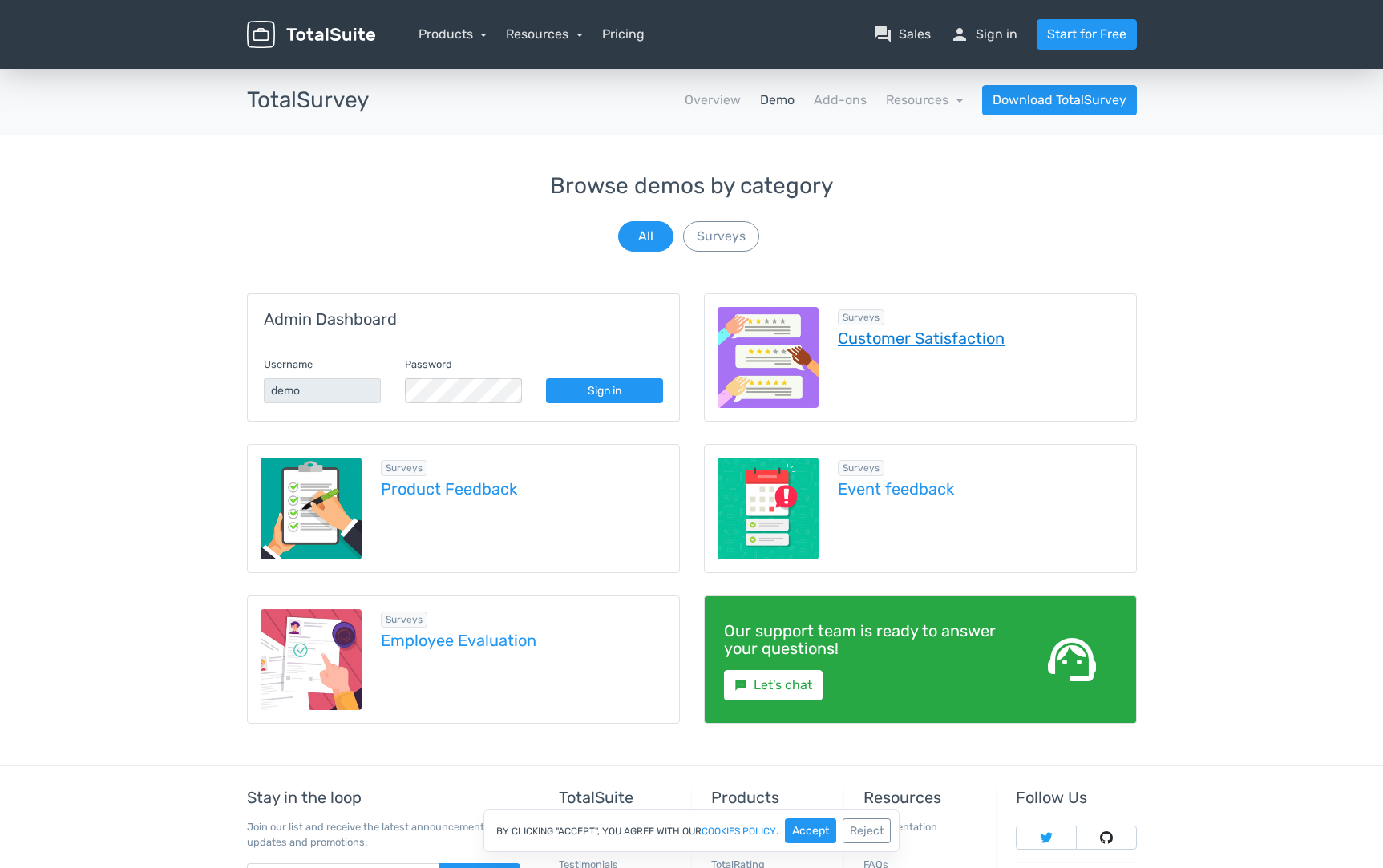
click at [899, 338] on link "Customer Satisfaction" at bounding box center [980, 338] width 285 height 17
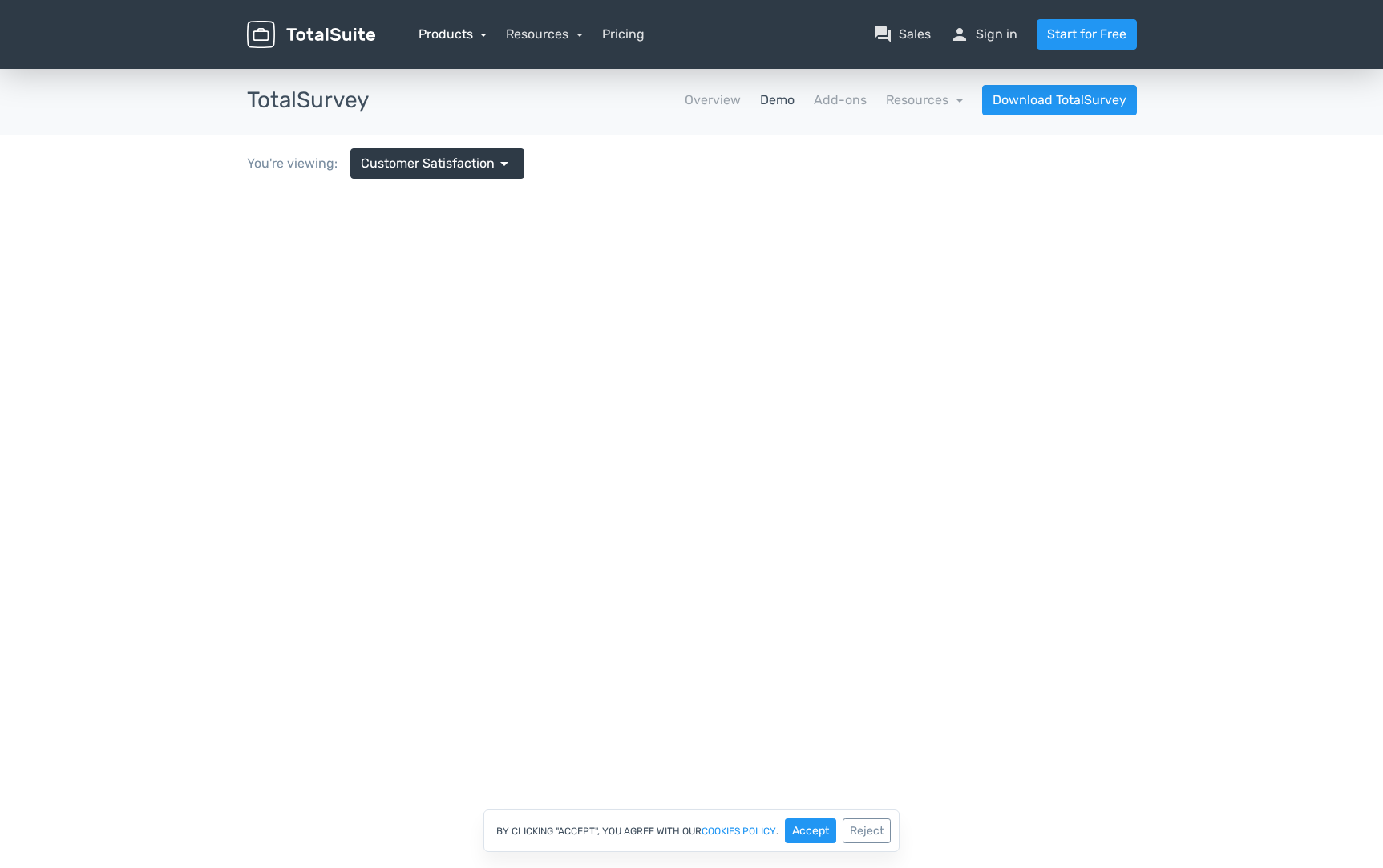
click at [467, 34] on link "Products" at bounding box center [453, 35] width 69 height 16
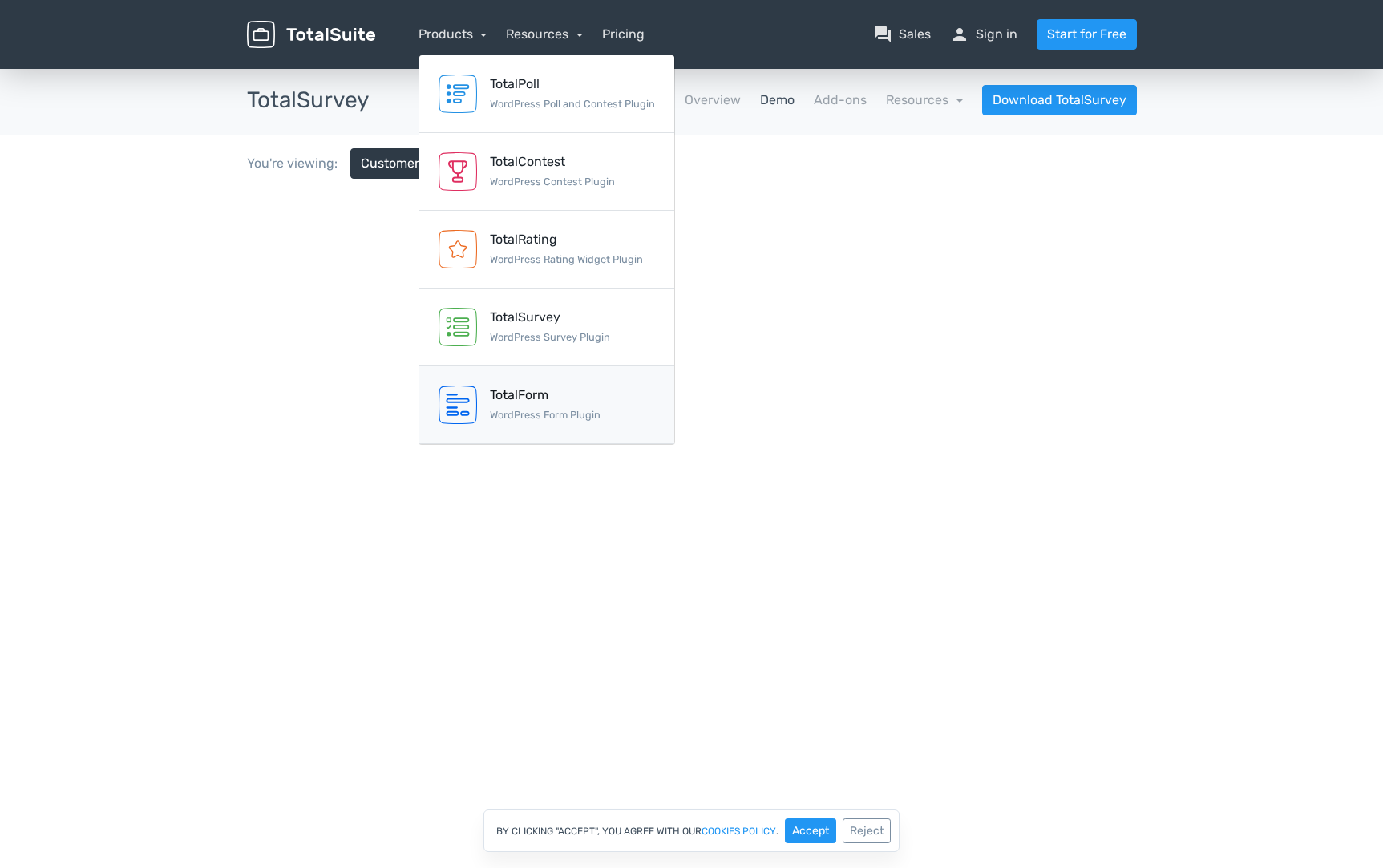
click at [531, 403] on div "TotalForm" at bounding box center [545, 395] width 111 height 19
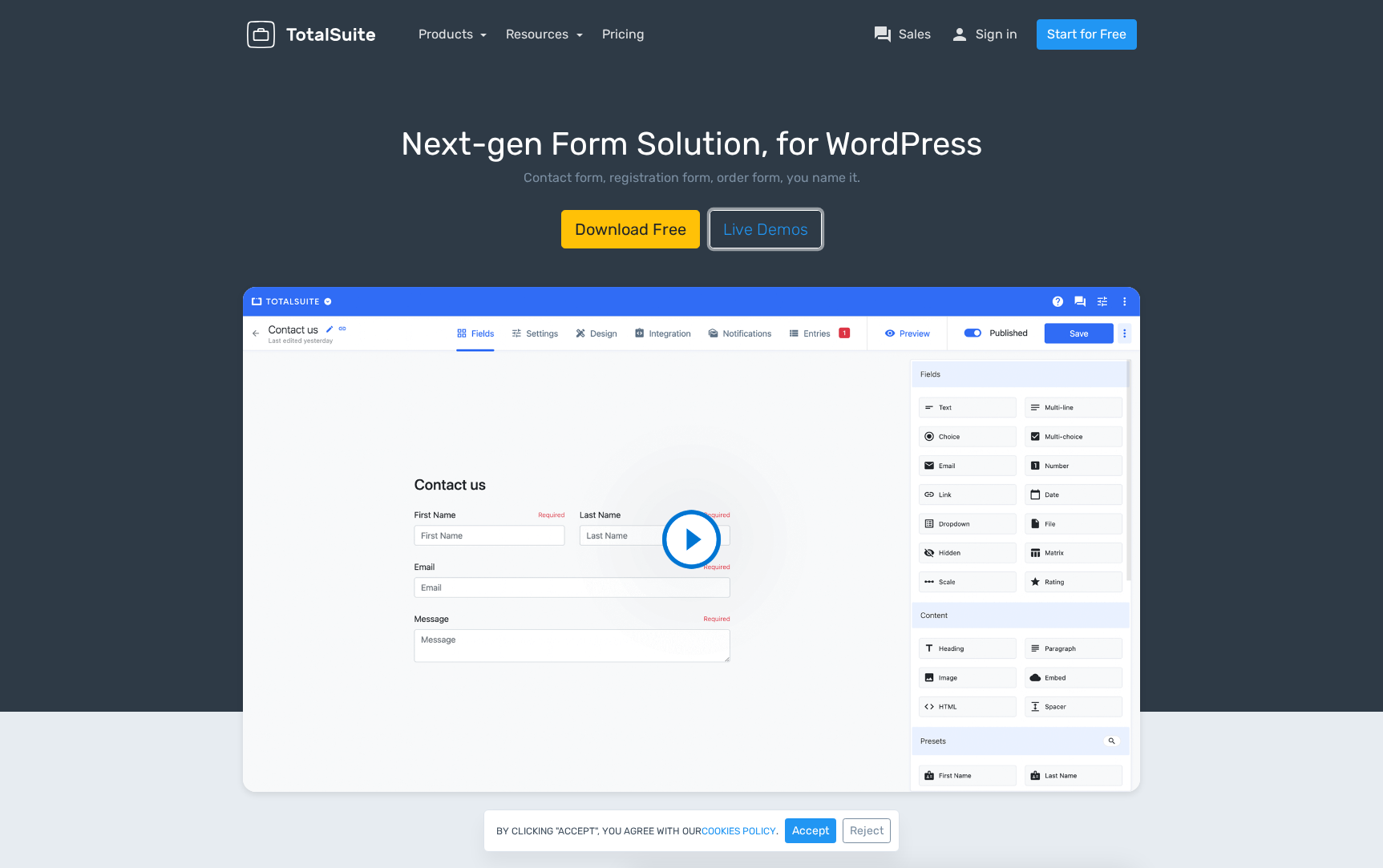
click at [760, 225] on link "Live Demos" at bounding box center [765, 229] width 112 height 38
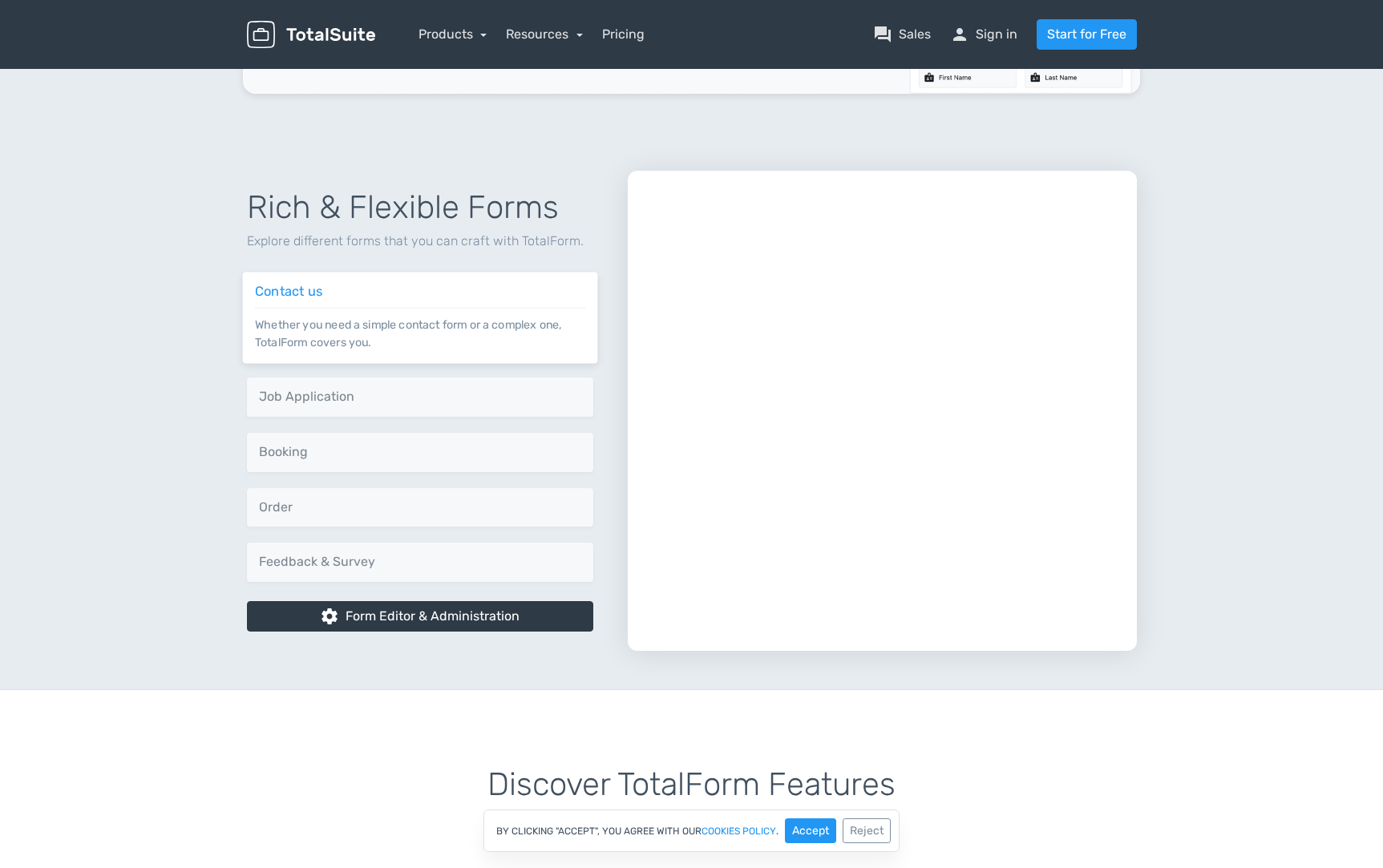
scroll to position [823, 0]
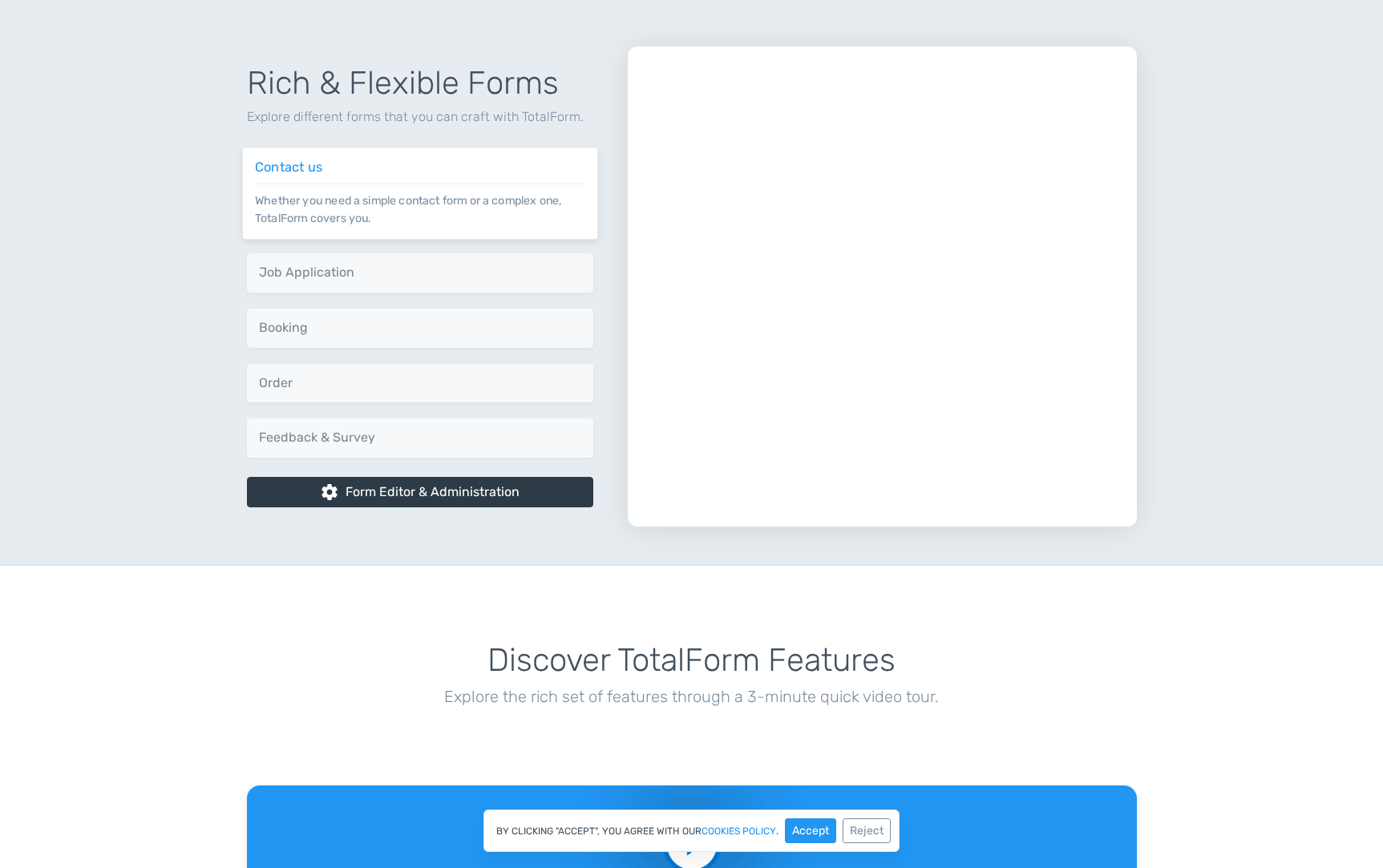
click at [1250, 357] on div "Rich & Flexible Forms Explore different forms that you can craft with TotalForm…" at bounding box center [691, 268] width 1383 height 597
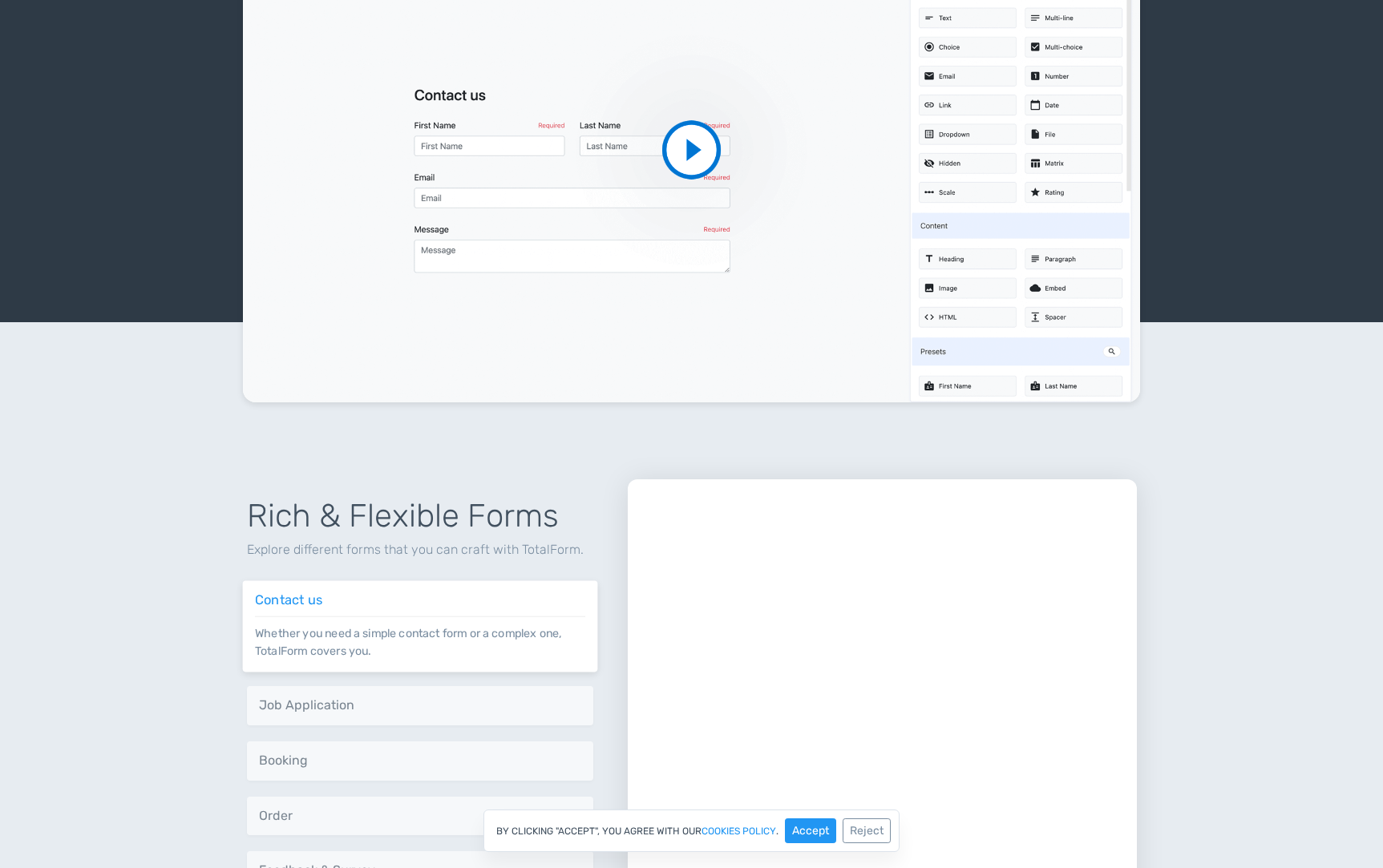
scroll to position [0, 0]
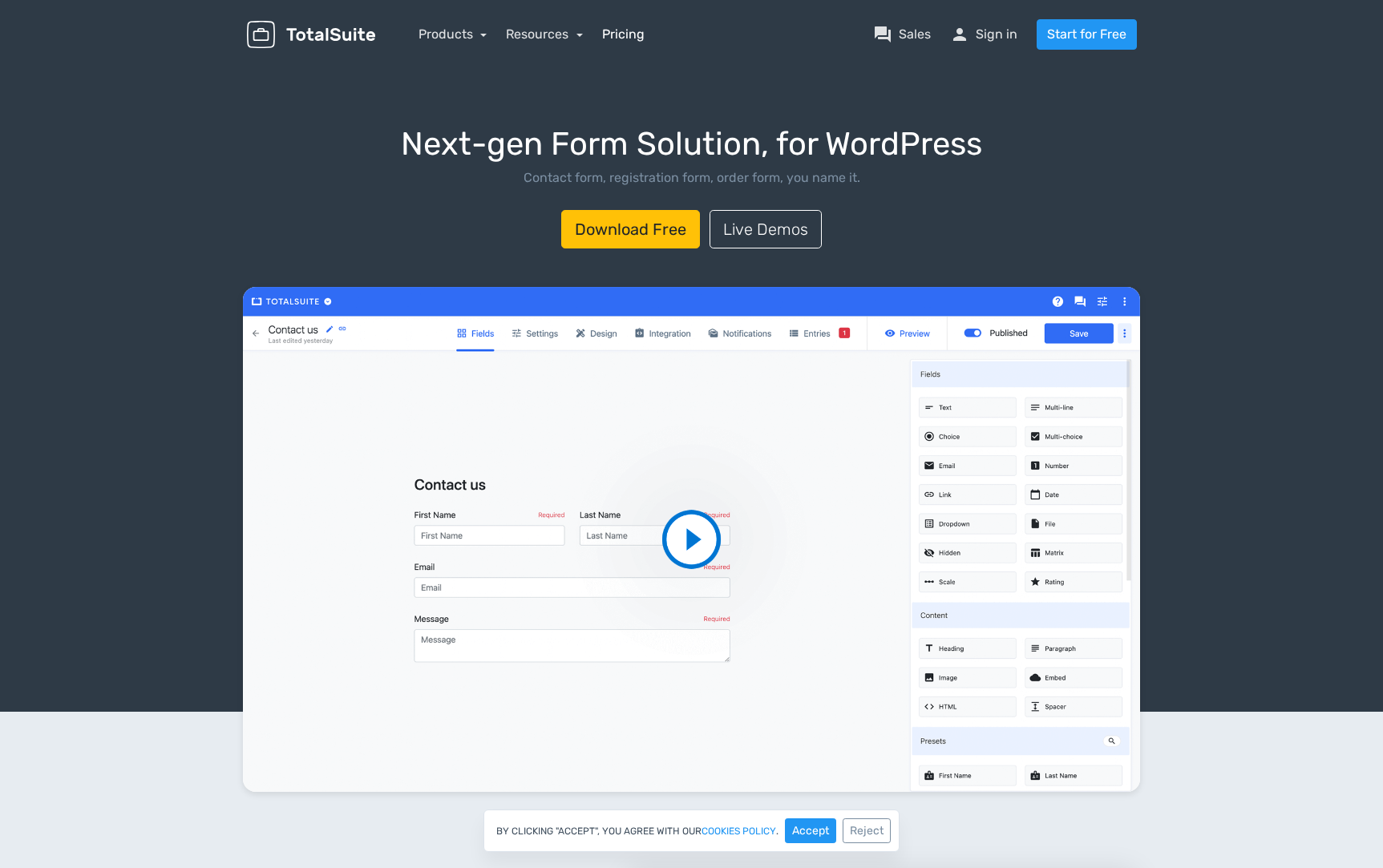
click at [636, 33] on link "Pricing" at bounding box center [623, 35] width 42 height 19
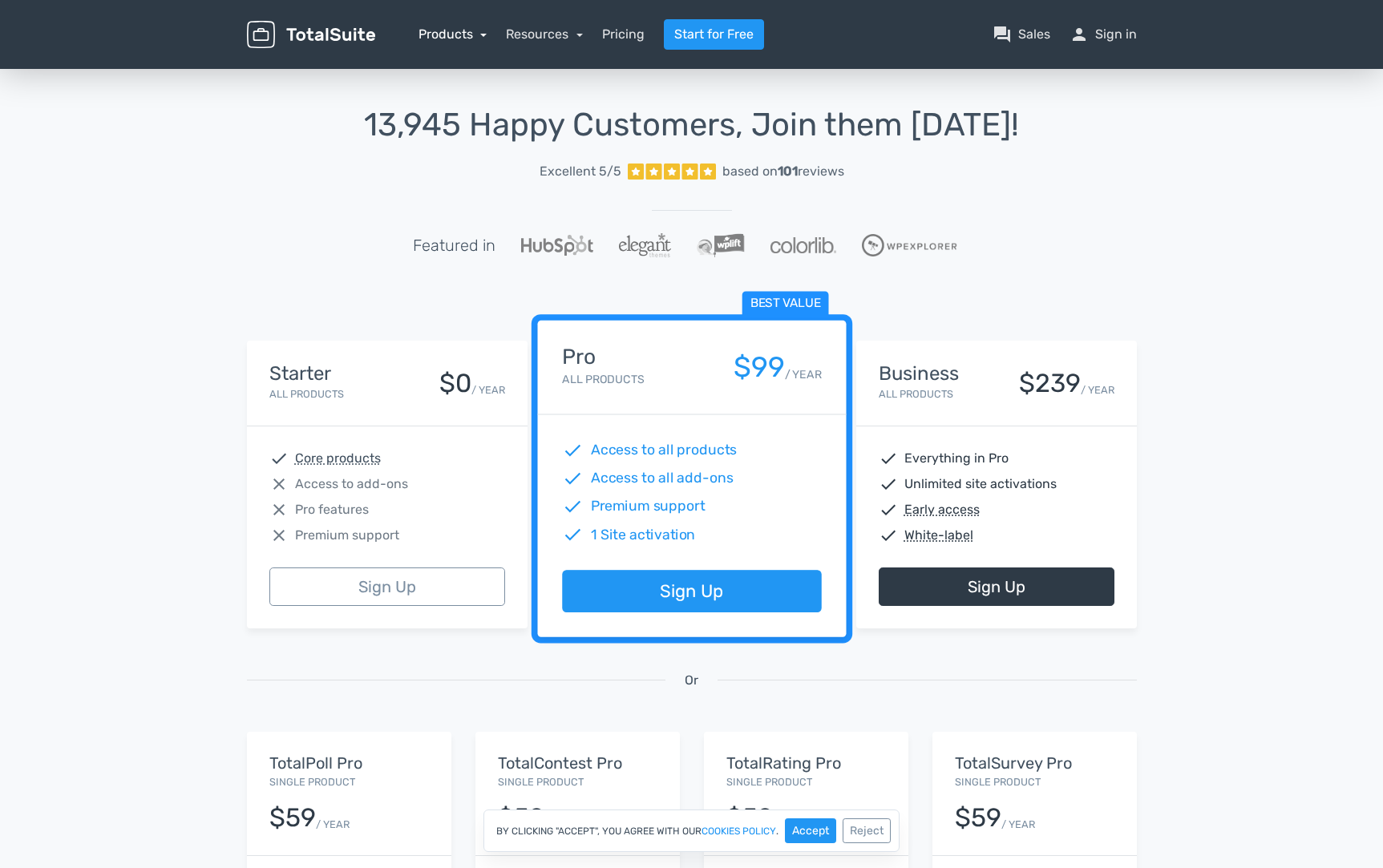
click at [451, 36] on link "Products" at bounding box center [453, 35] width 69 height 16
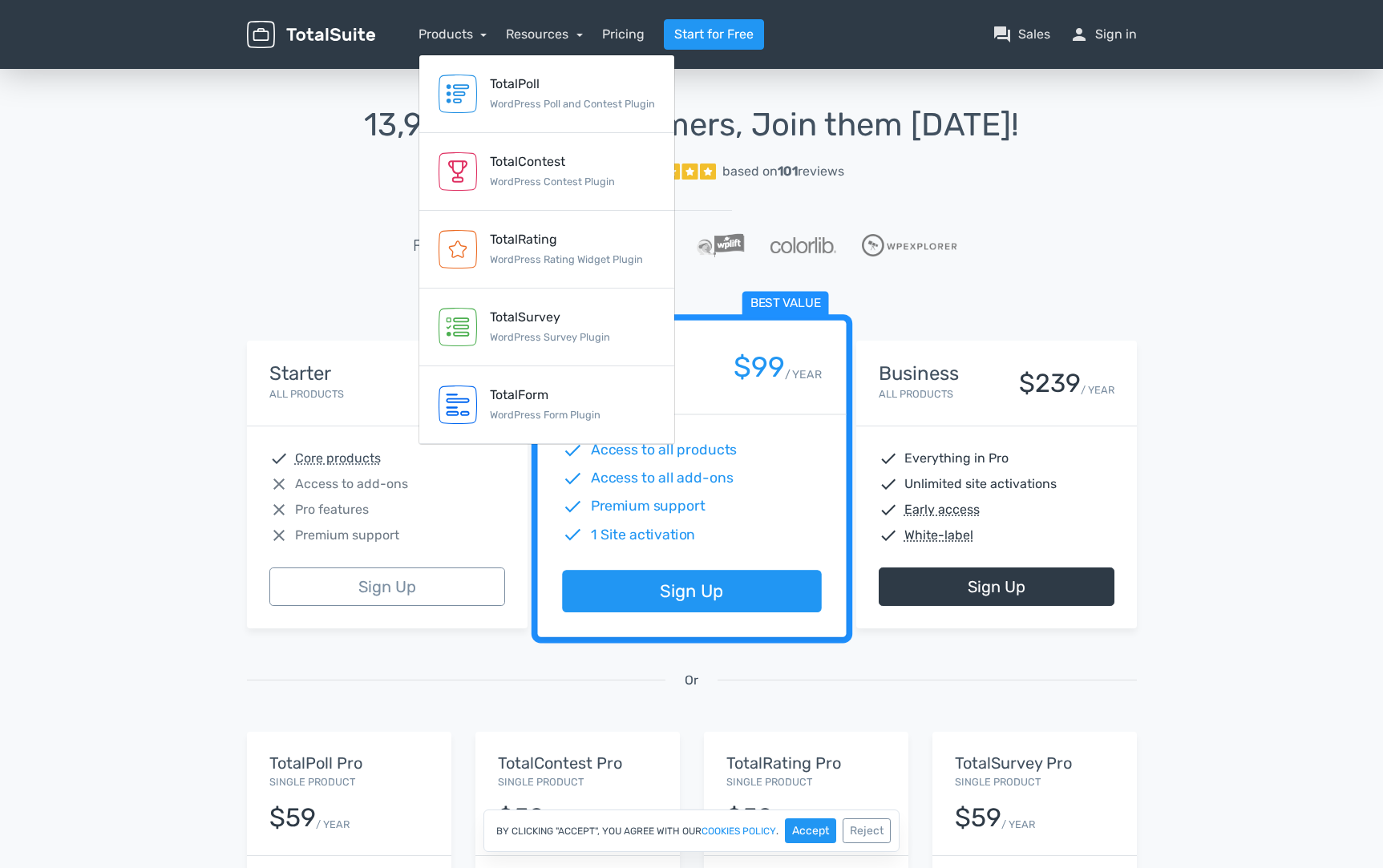
click at [1231, 177] on div "13,945 Happy Customers, Join them [DATE]! Excellent 5/5 based on 101 reviews Fe…" at bounding box center [691, 592] width 1383 height 1053
